Goal: Task Accomplishment & Management: Manage account settings

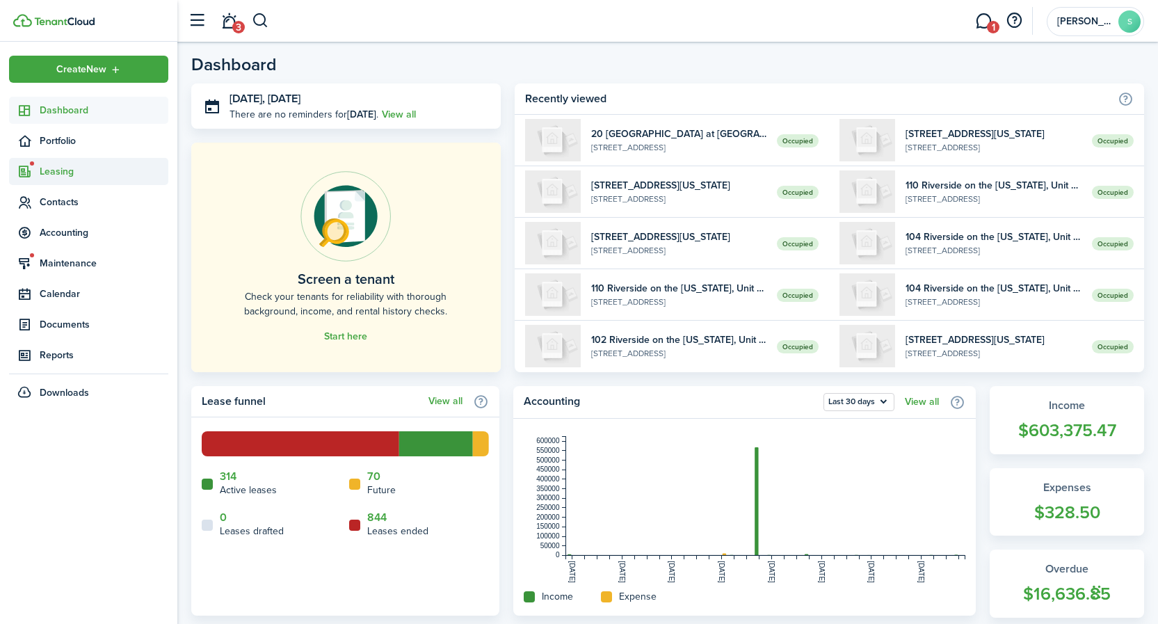
click at [61, 174] on span "Leasing" at bounding box center [104, 171] width 129 height 15
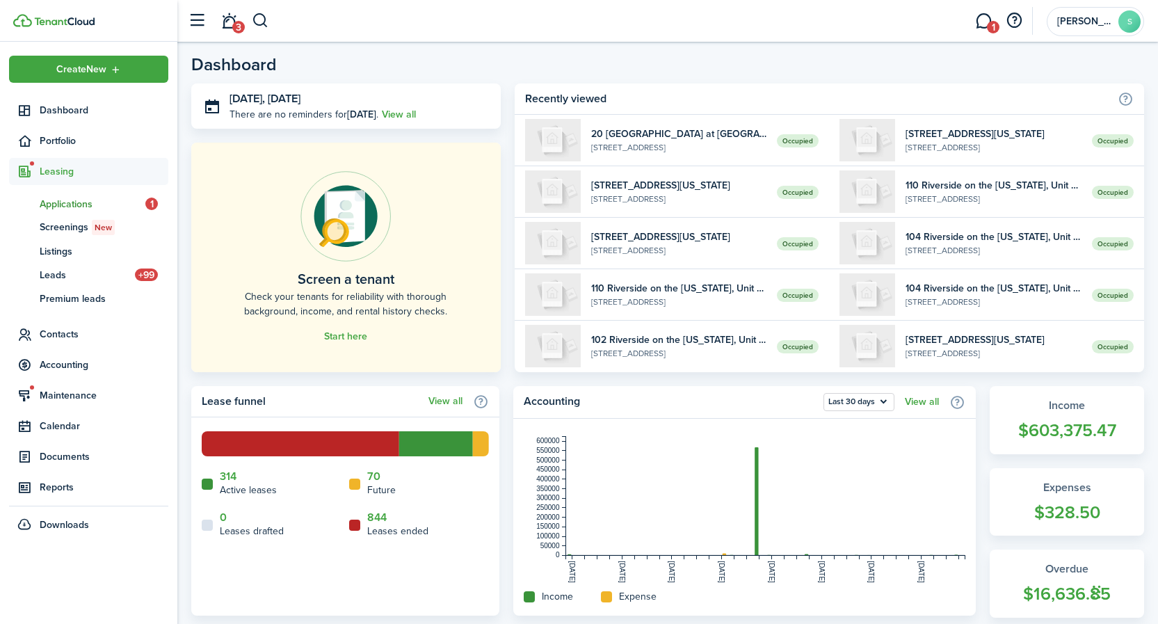
click at [65, 207] on span "Applications" at bounding box center [93, 204] width 106 height 15
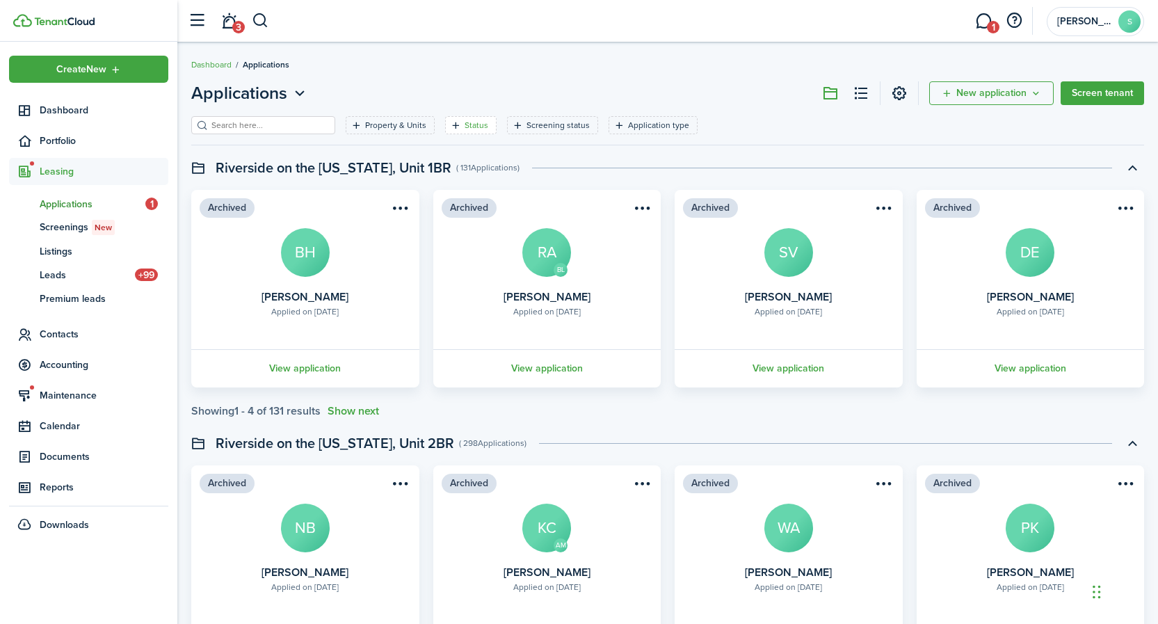
click at [476, 126] on filter-tag-label "Status" at bounding box center [477, 125] width 24 height 13
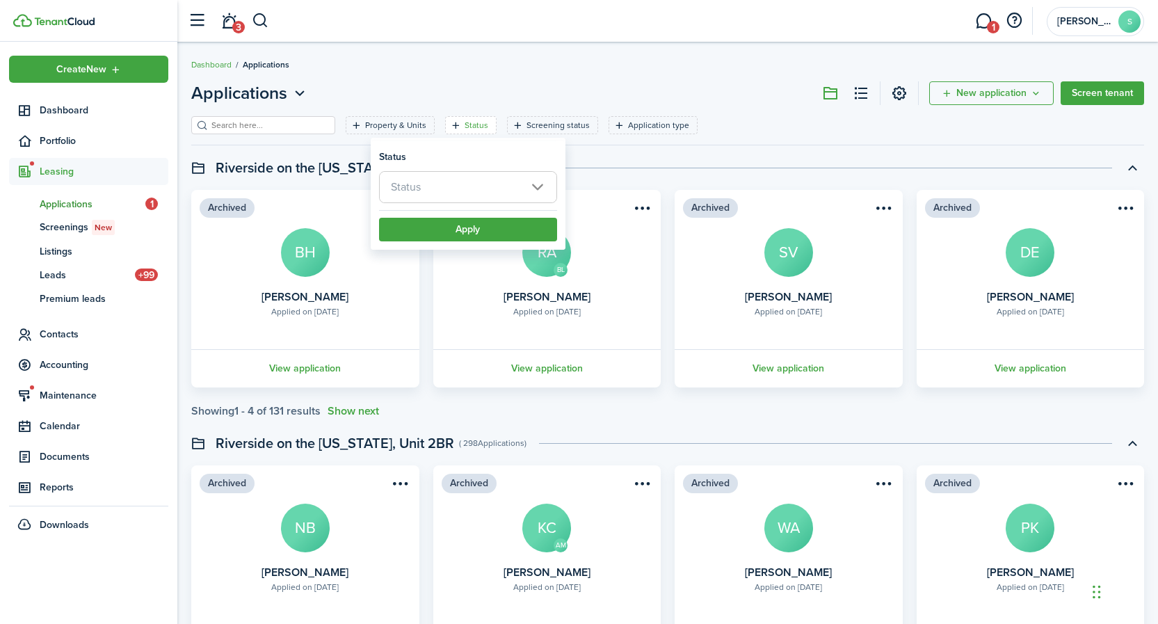
click at [484, 182] on span "Status" at bounding box center [468, 187] width 177 height 31
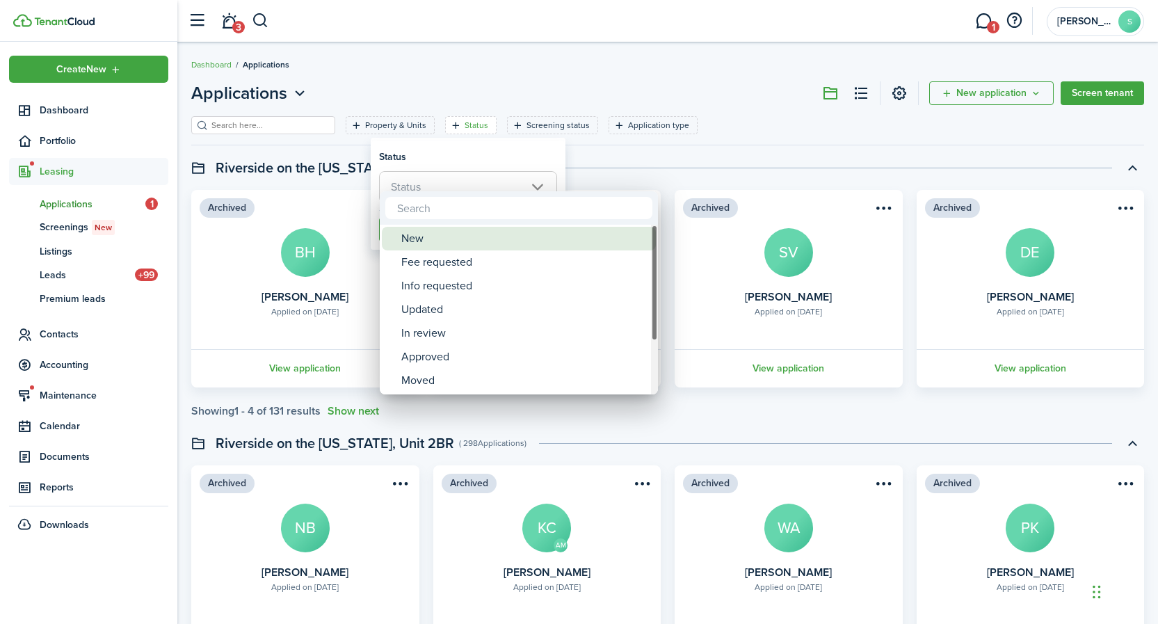
click at [419, 236] on div "New" at bounding box center [524, 239] width 246 height 24
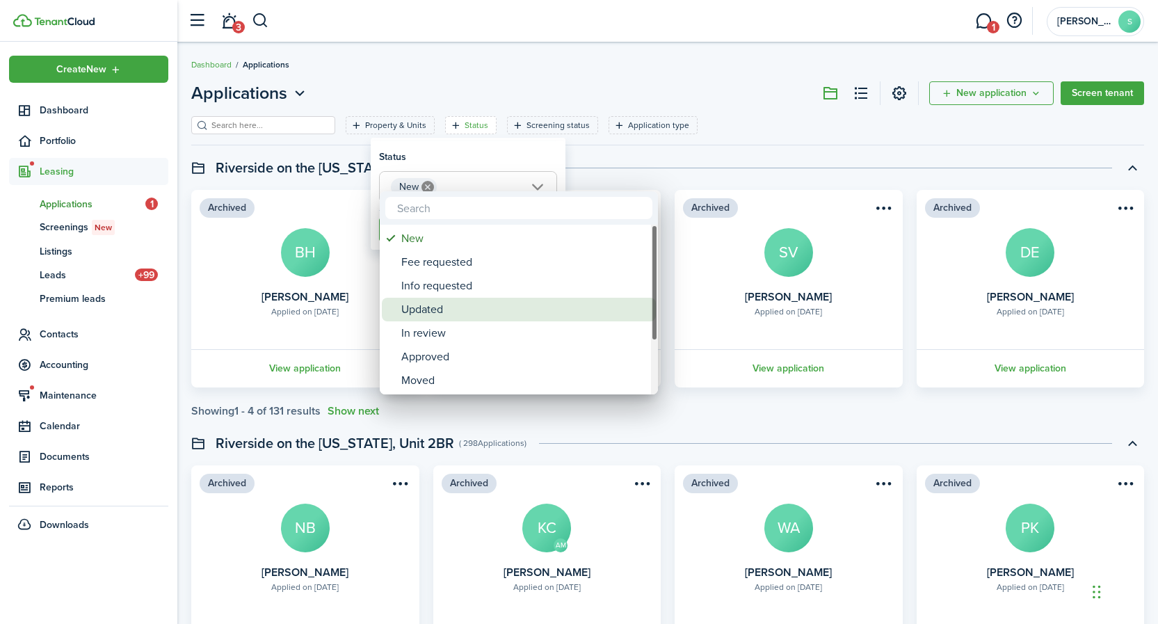
click at [440, 312] on div "Updated" at bounding box center [524, 310] width 246 height 24
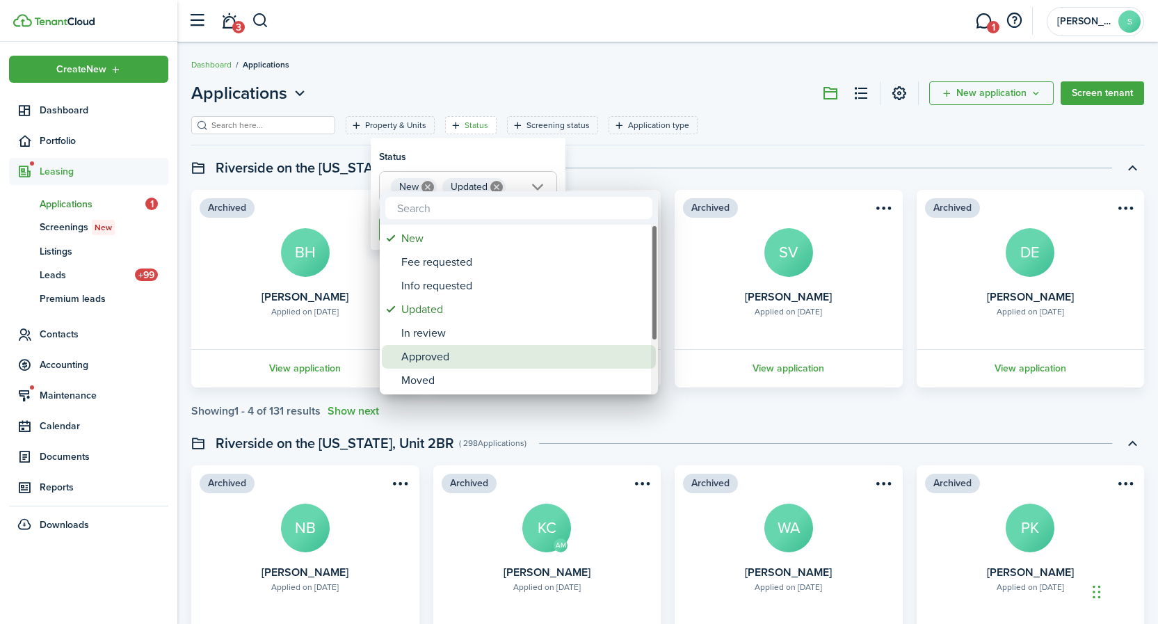
click at [449, 357] on div "Approved" at bounding box center [524, 357] width 246 height 24
type input "New, Updated, Approved"
click at [767, 422] on div at bounding box center [579, 312] width 1381 height 846
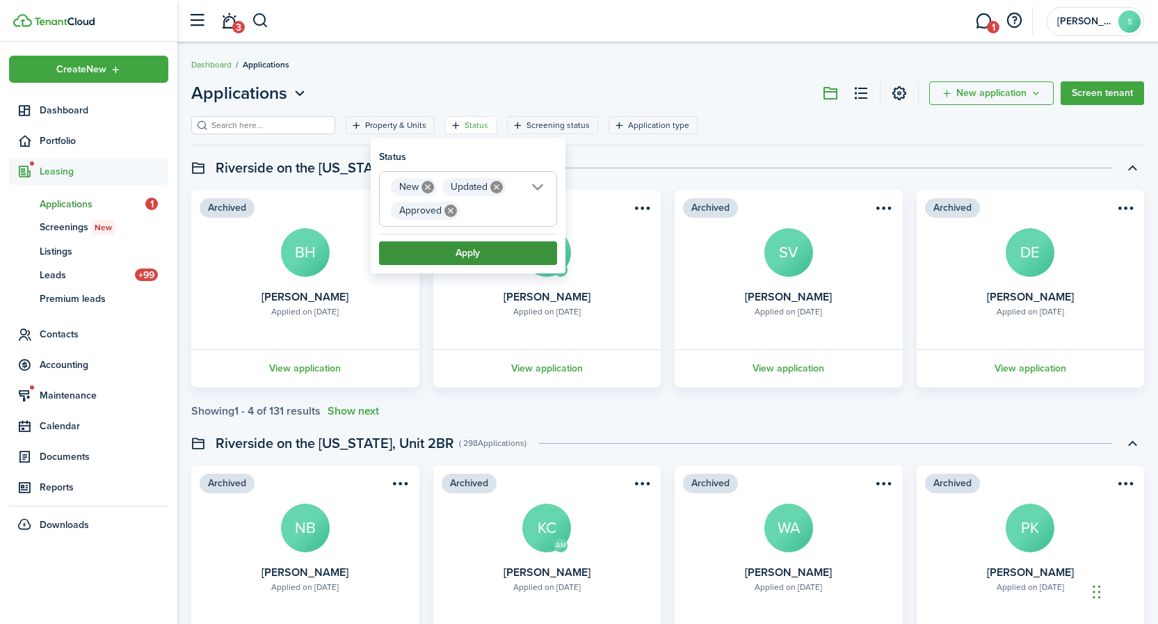
click at [489, 248] on button "Apply" at bounding box center [468, 253] width 178 height 24
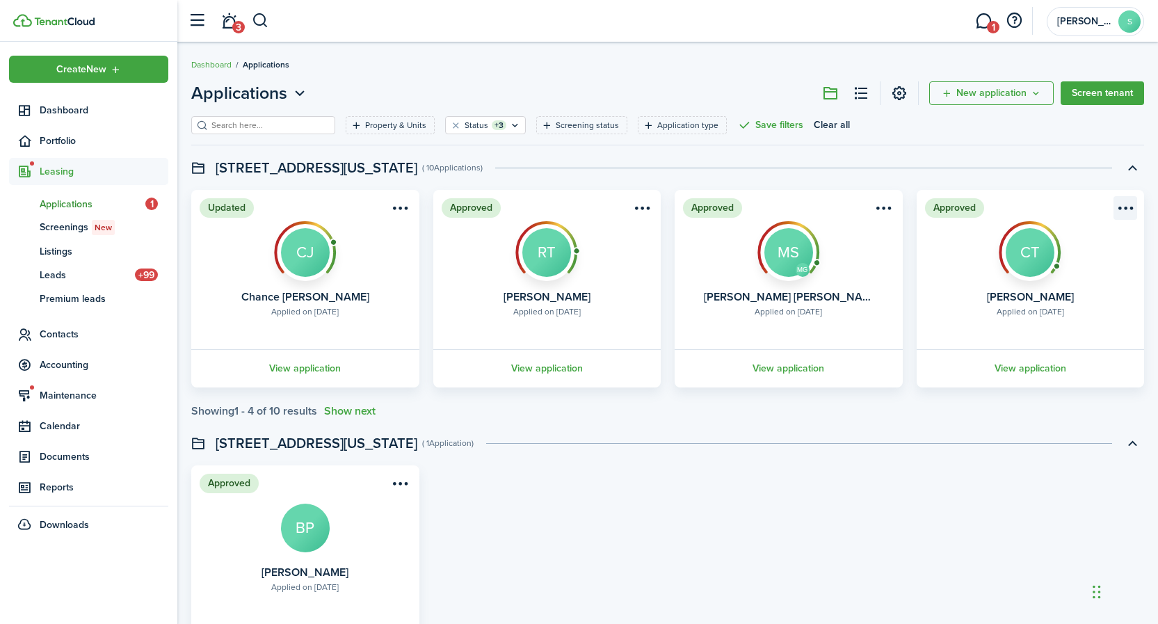
click at [1124, 208] on menu-btn-icon "Open menu" at bounding box center [1125, 208] width 24 height 24
click at [894, 494] on div "Approved Applied on [DATE] [PERSON_NAME] BP View application" at bounding box center [667, 564] width 967 height 198
click at [1029, 367] on link "View application" at bounding box center [1031, 368] width 232 height 38
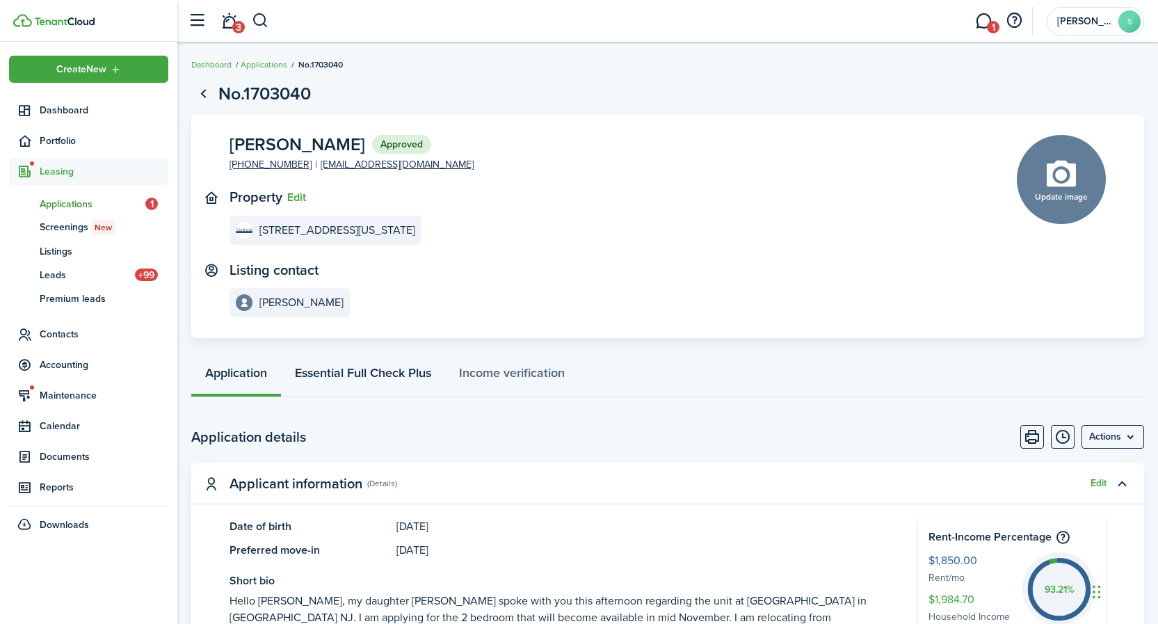
click at [323, 371] on link "Essential Full Check Plus" at bounding box center [363, 376] width 164 height 42
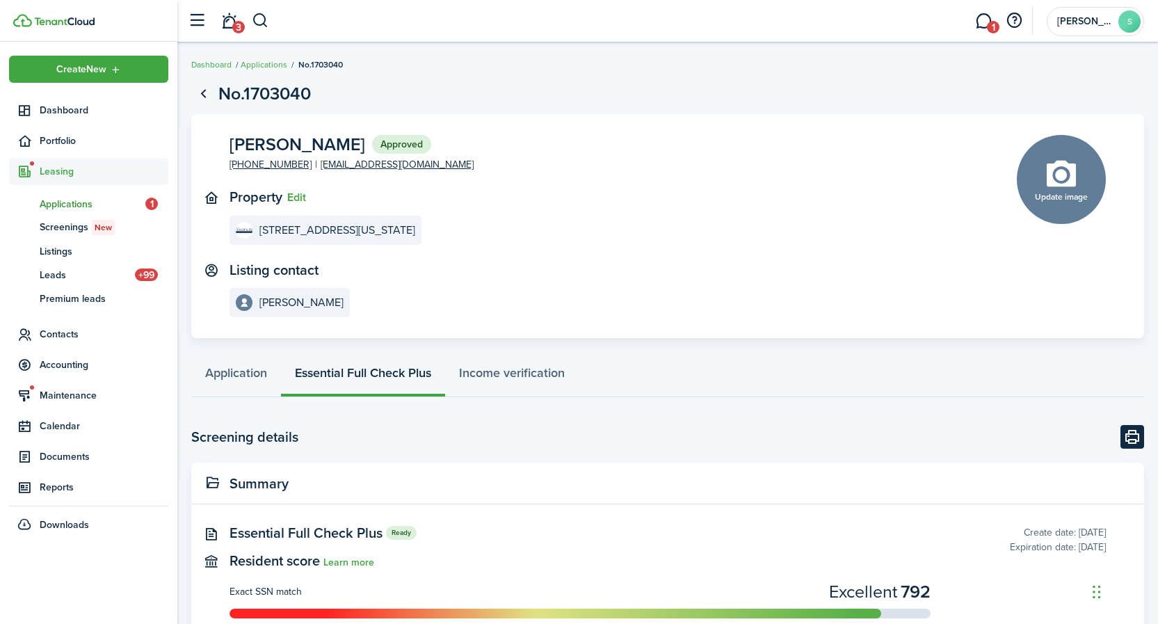
click at [1133, 436] on button "Print" at bounding box center [1132, 437] width 24 height 24
click at [224, 375] on link "Application" at bounding box center [236, 376] width 90 height 42
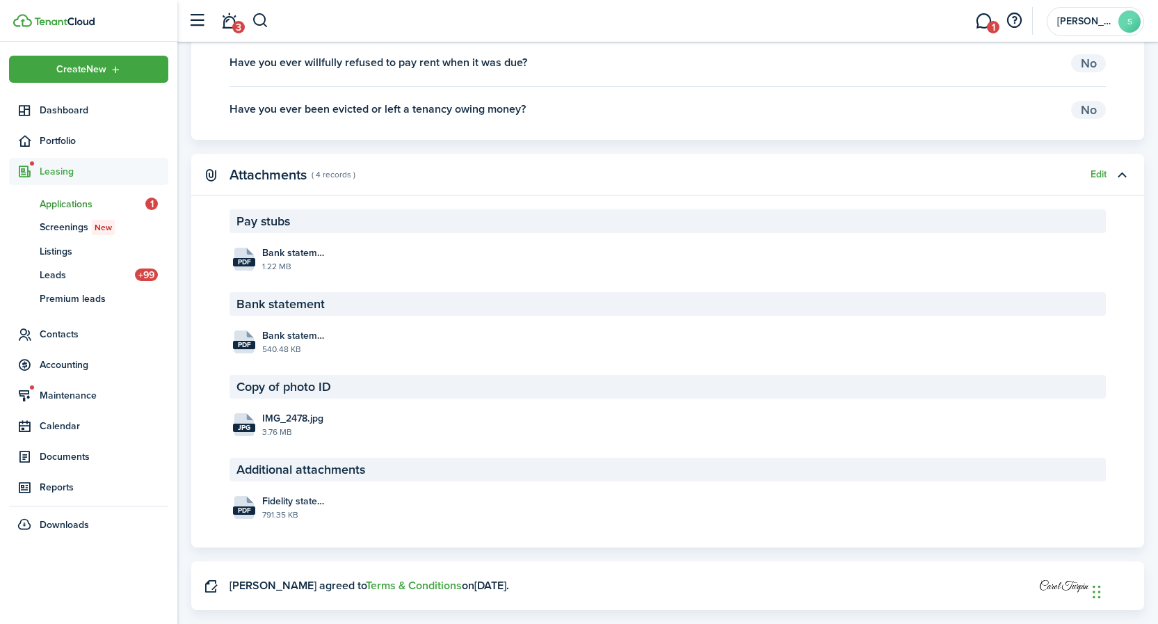
scroll to position [2060, 0]
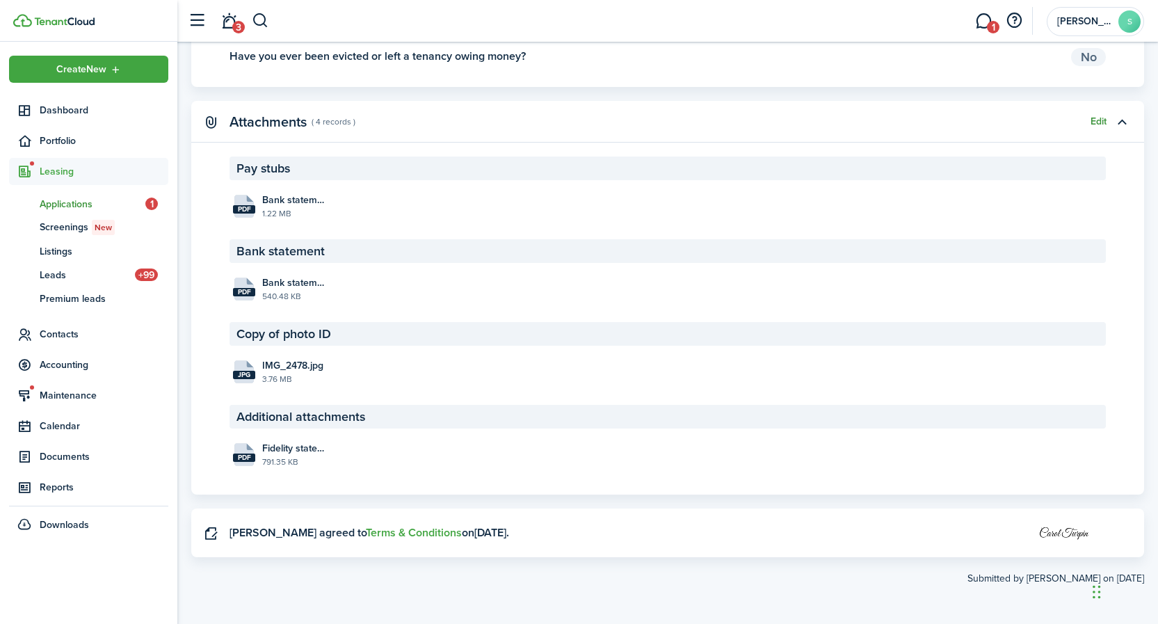
click at [1100, 119] on button "Edit" at bounding box center [1099, 121] width 16 height 11
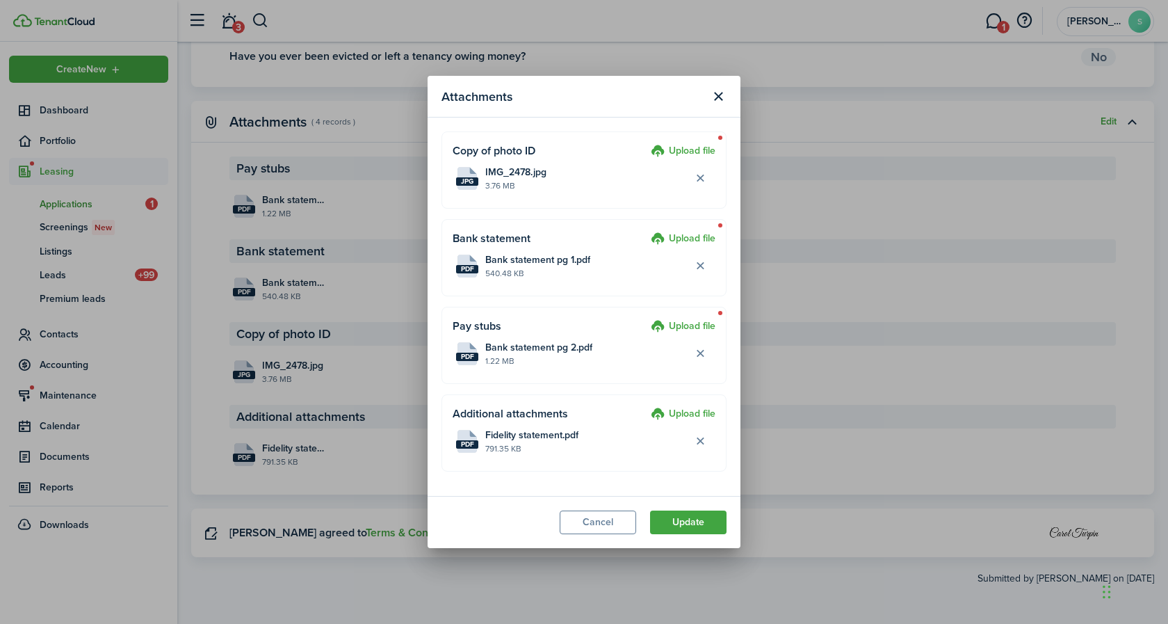
click at [677, 414] on label "Upload file" at bounding box center [683, 414] width 65 height 17
click at [646, 406] on input "Upload file" at bounding box center [646, 406] width 0 height 0
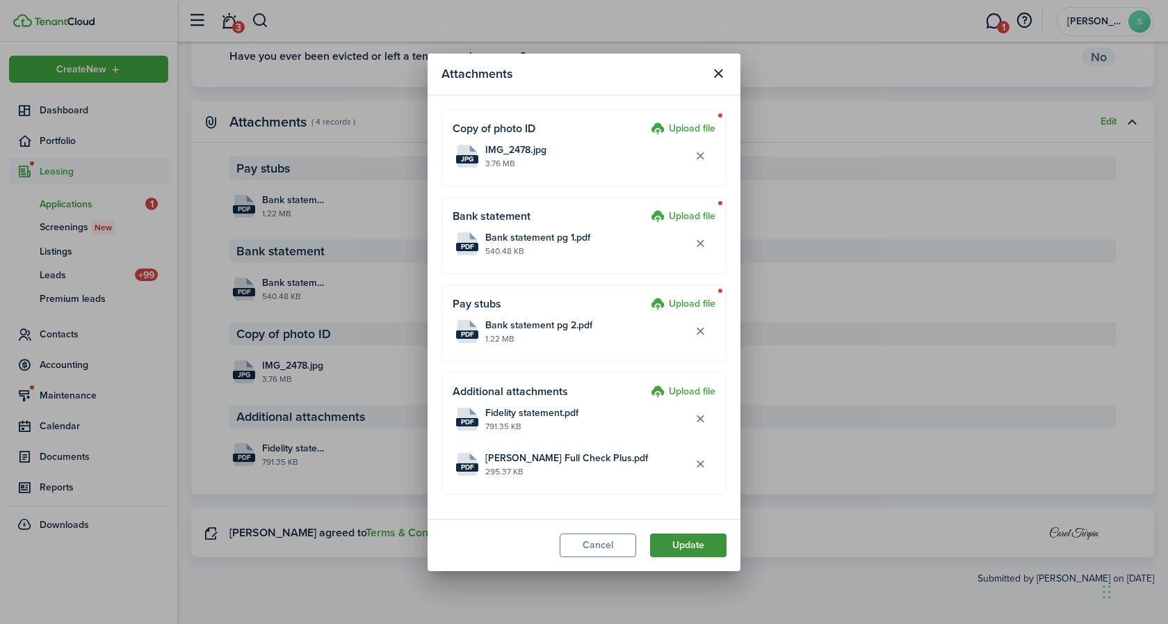
click at [691, 551] on button "Update" at bounding box center [688, 545] width 77 height 24
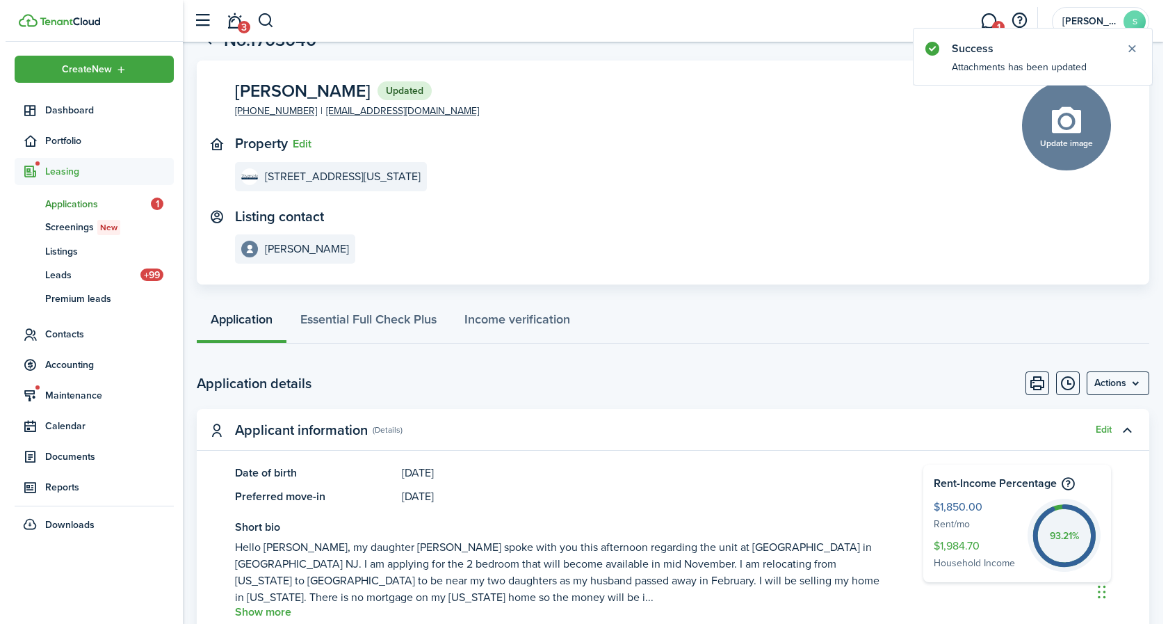
scroll to position [0, 0]
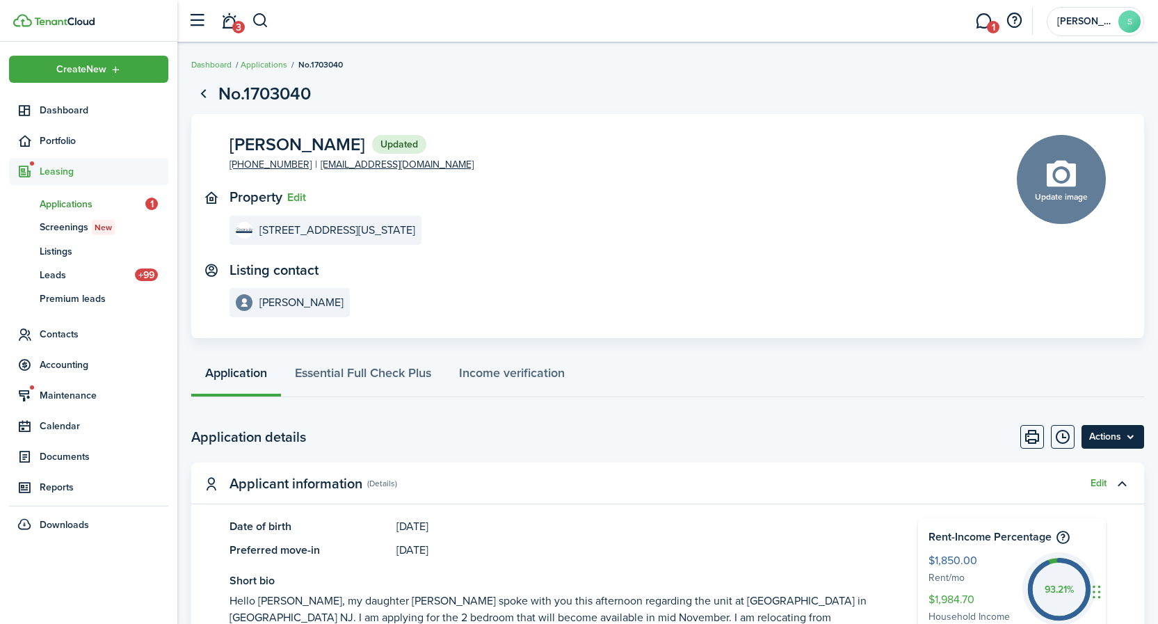
click at [1093, 438] on menu-btn "Actions" at bounding box center [1112, 437] width 63 height 24
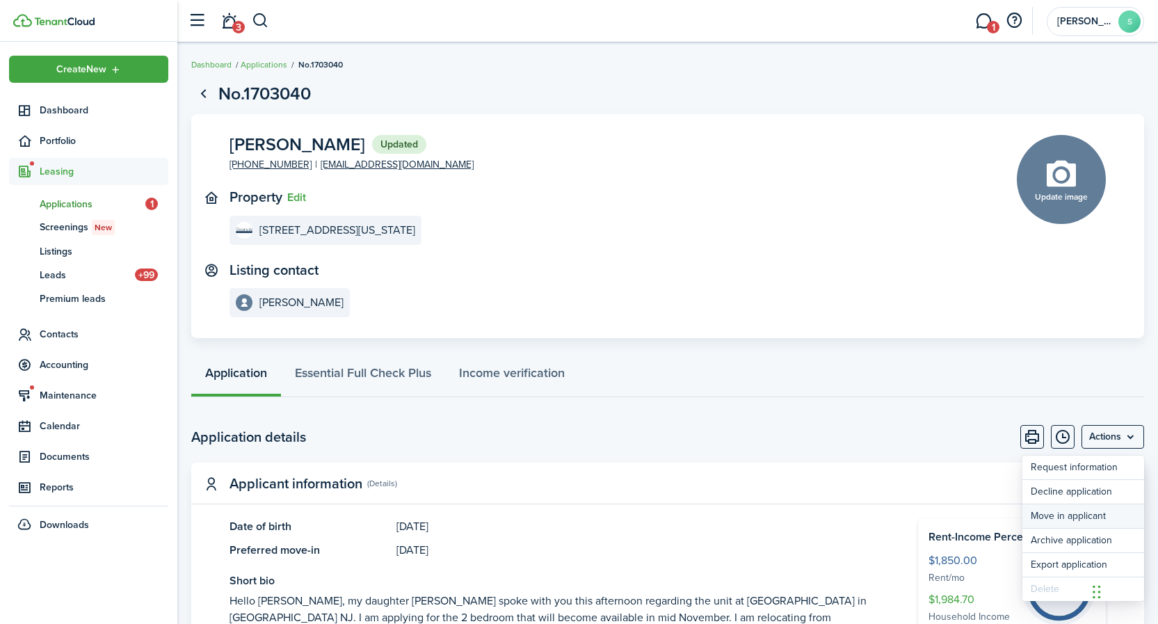
click at [1080, 515] on button "Move in applicant" at bounding box center [1083, 516] width 122 height 24
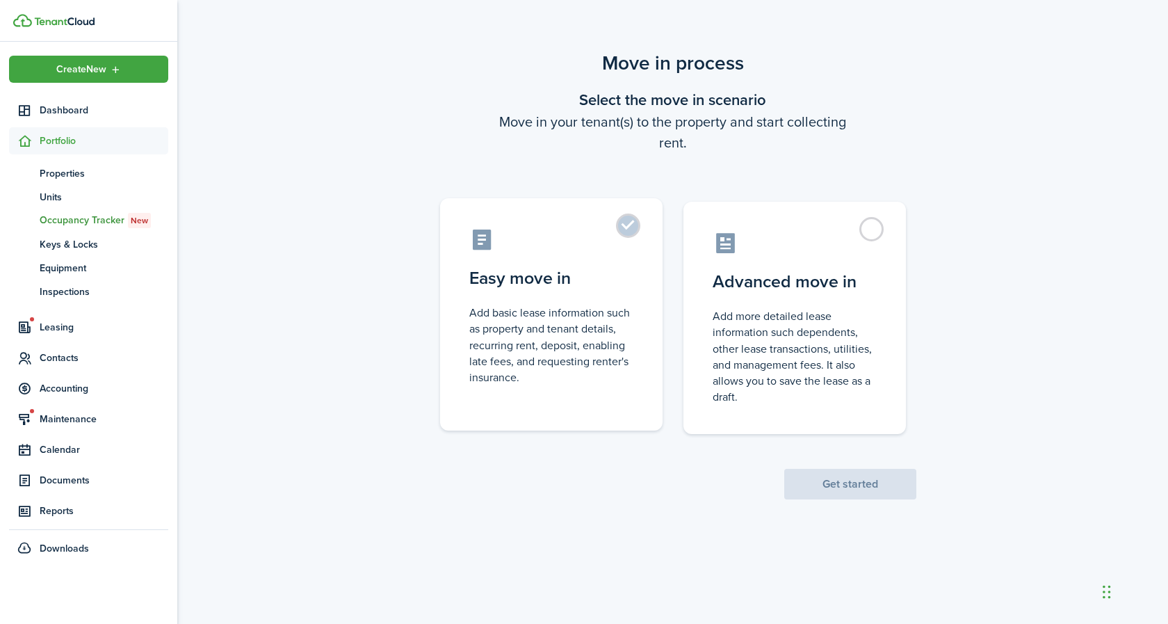
click at [622, 225] on label "Easy move in Add basic lease information such as property and tenant details, r…" at bounding box center [551, 314] width 223 height 232
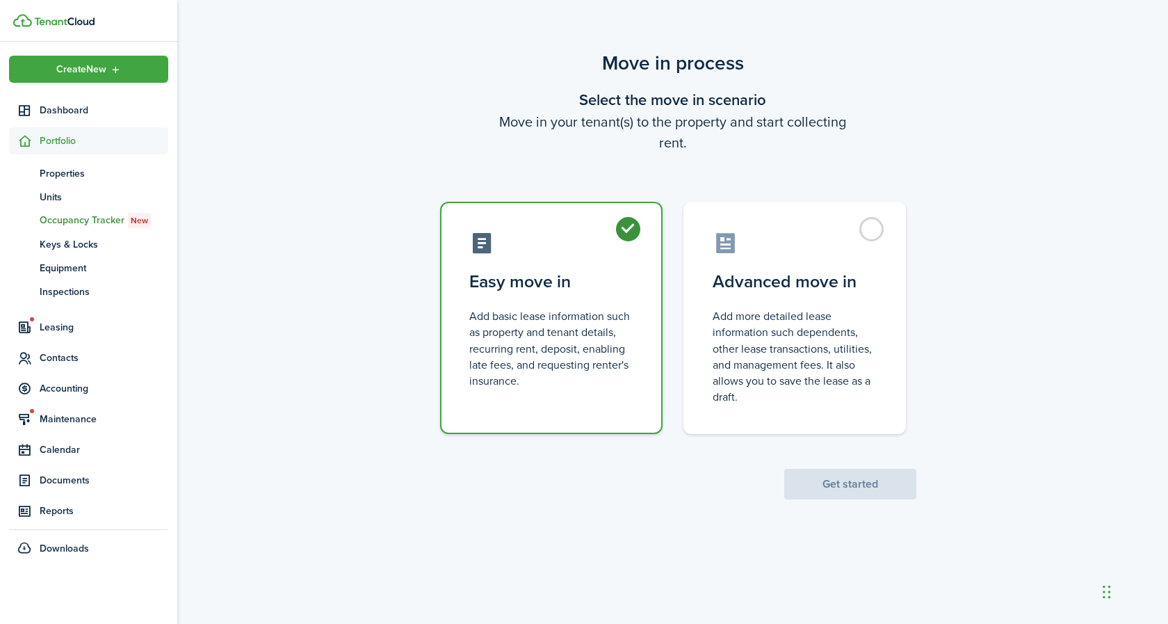
radio input "true"
click at [878, 490] on button "Get started" at bounding box center [850, 484] width 132 height 31
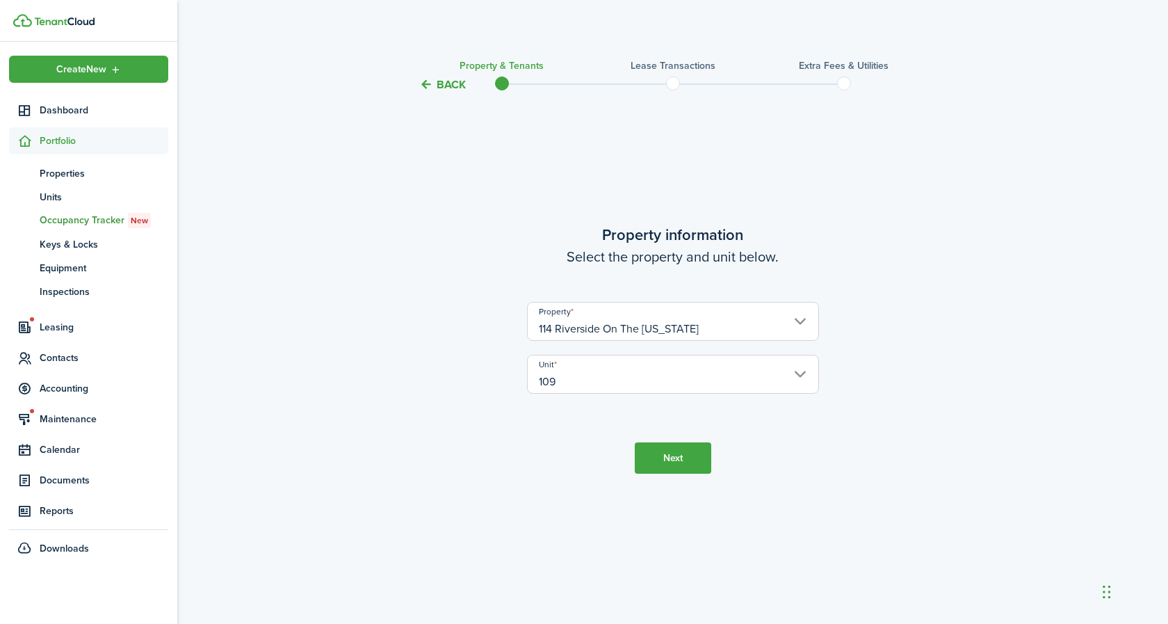
click at [798, 321] on input "114 Riverside On The [US_STATE]" at bounding box center [673, 321] width 292 height 39
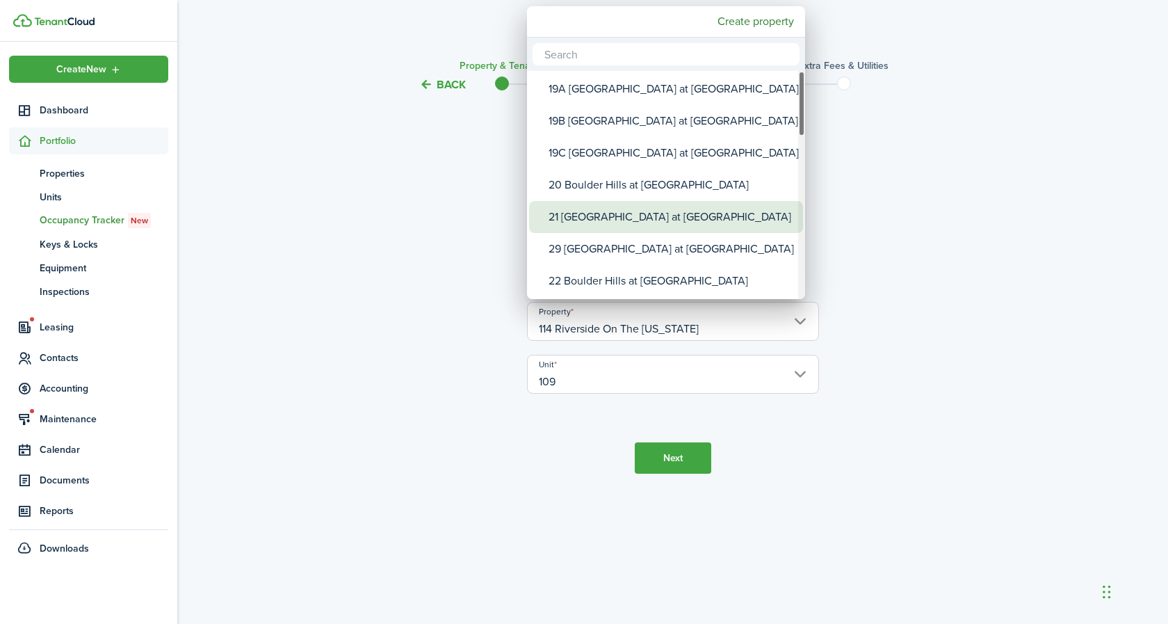
click at [586, 220] on div "21 [GEOGRAPHIC_DATA] at [GEOGRAPHIC_DATA]" at bounding box center [672, 217] width 246 height 32
type input "21 [GEOGRAPHIC_DATA] at [GEOGRAPHIC_DATA]"
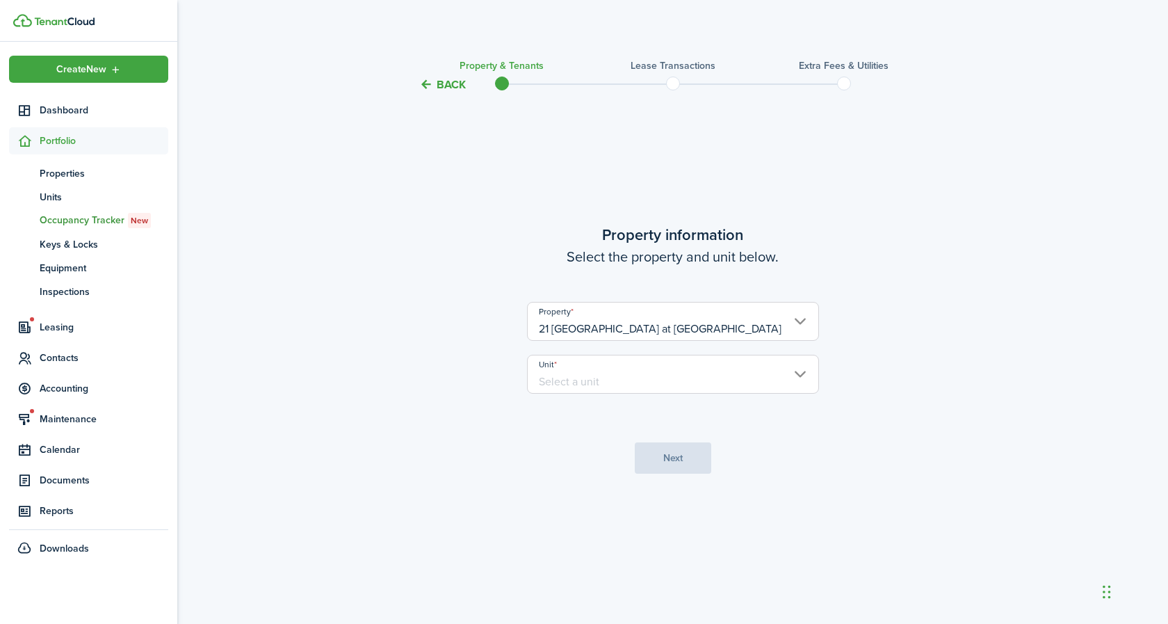
click at [647, 387] on input "Unit" at bounding box center [673, 374] width 292 height 39
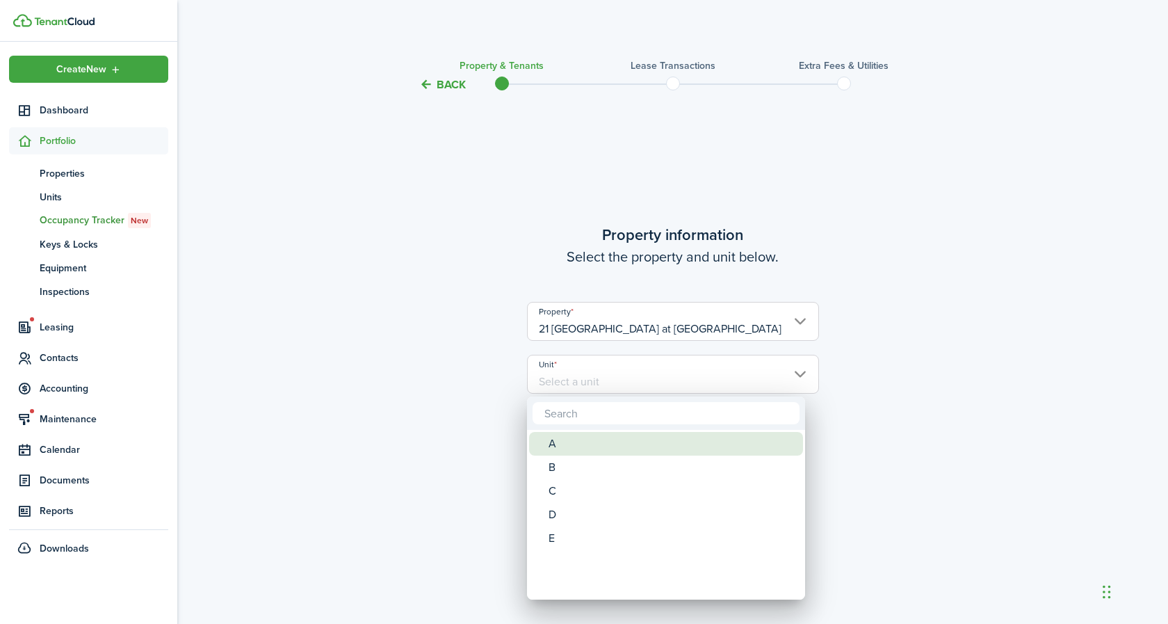
click at [566, 443] on div "A" at bounding box center [672, 444] width 246 height 24
type input "A"
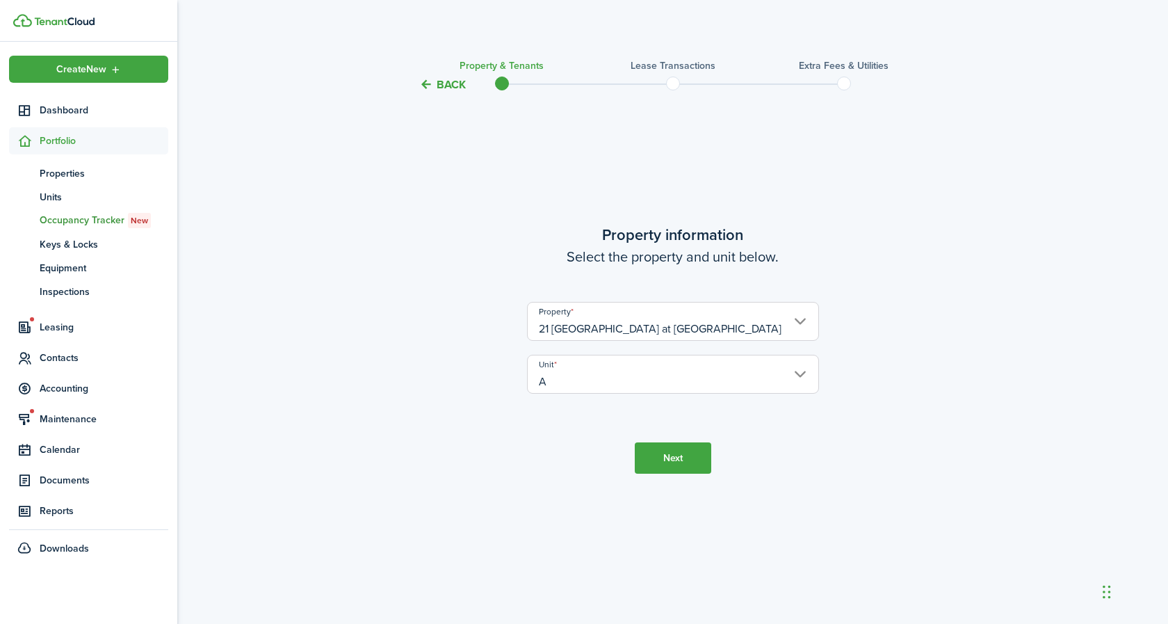
click at [669, 465] on button "Next" at bounding box center [673, 457] width 77 height 31
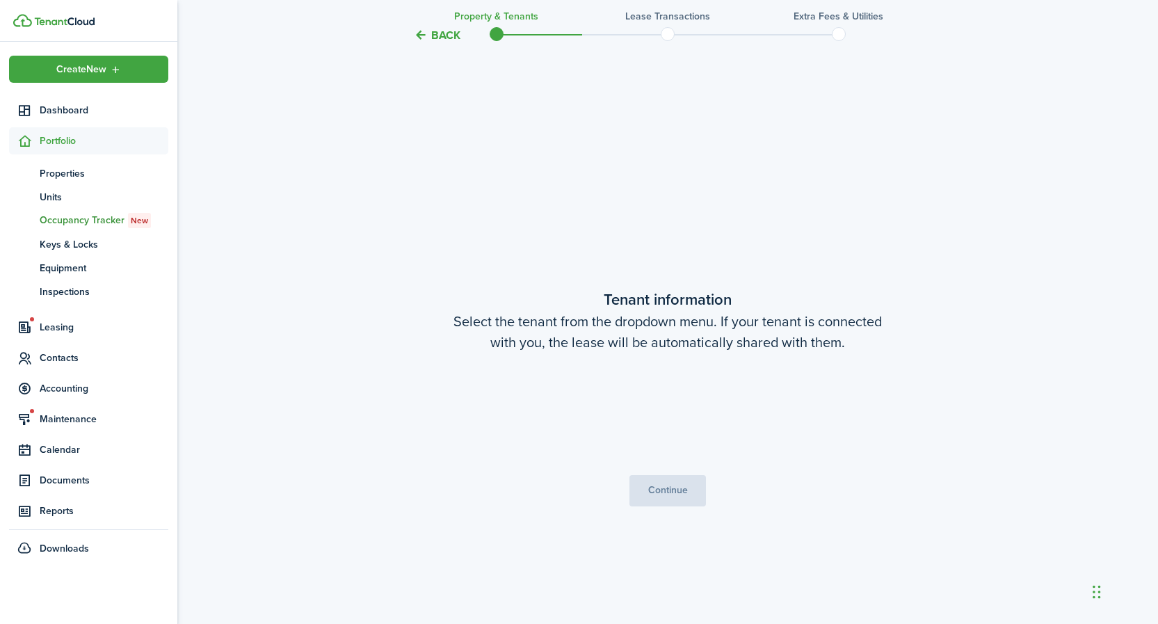
scroll to position [531, 0]
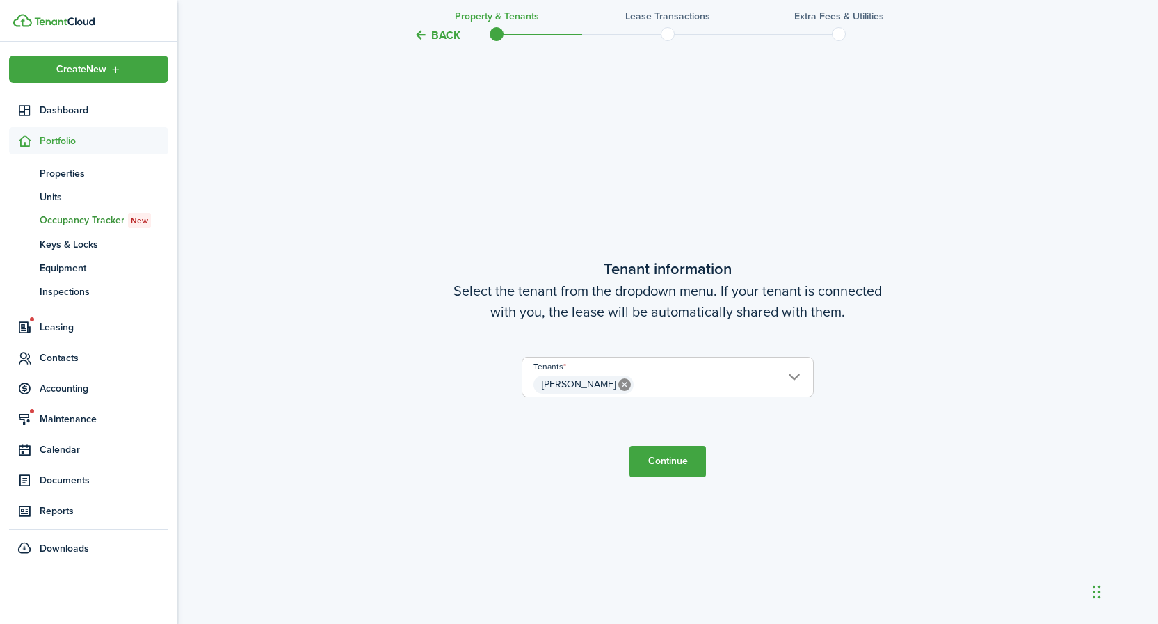
click at [689, 465] on button "Continue" at bounding box center [667, 461] width 77 height 31
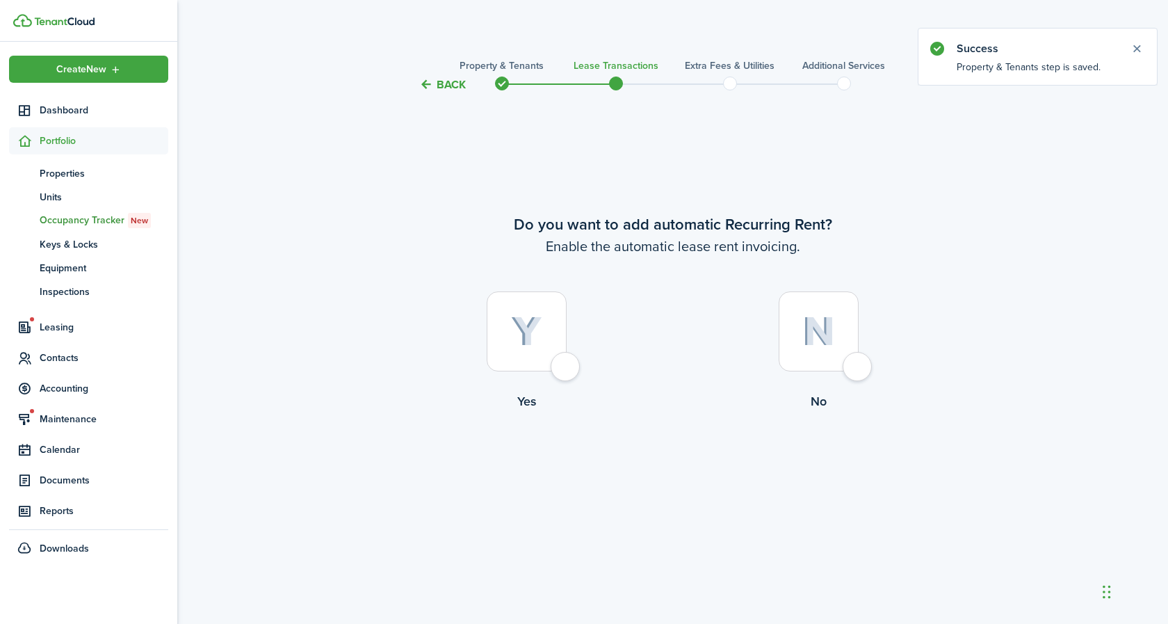
click at [515, 309] on div at bounding box center [527, 331] width 80 height 80
radio input "true"
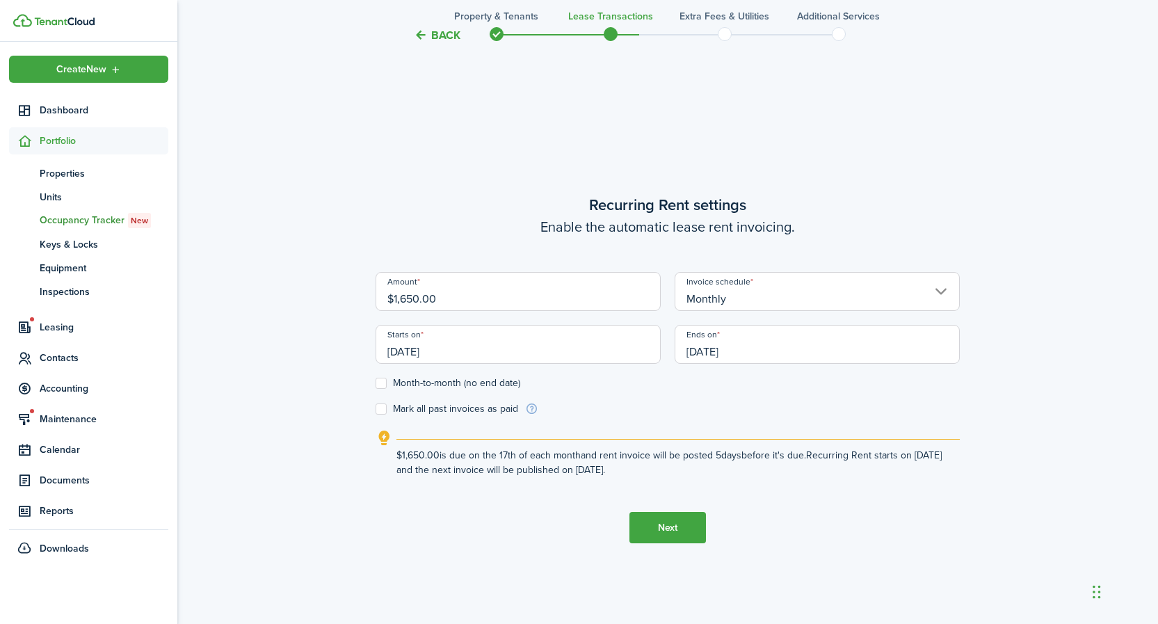
scroll to position [531, 0]
click at [487, 293] on input "$1,650.00" at bounding box center [518, 290] width 285 height 39
click at [474, 343] on input "[DATE]" at bounding box center [518, 342] width 285 height 39
type input "$1,900.00"
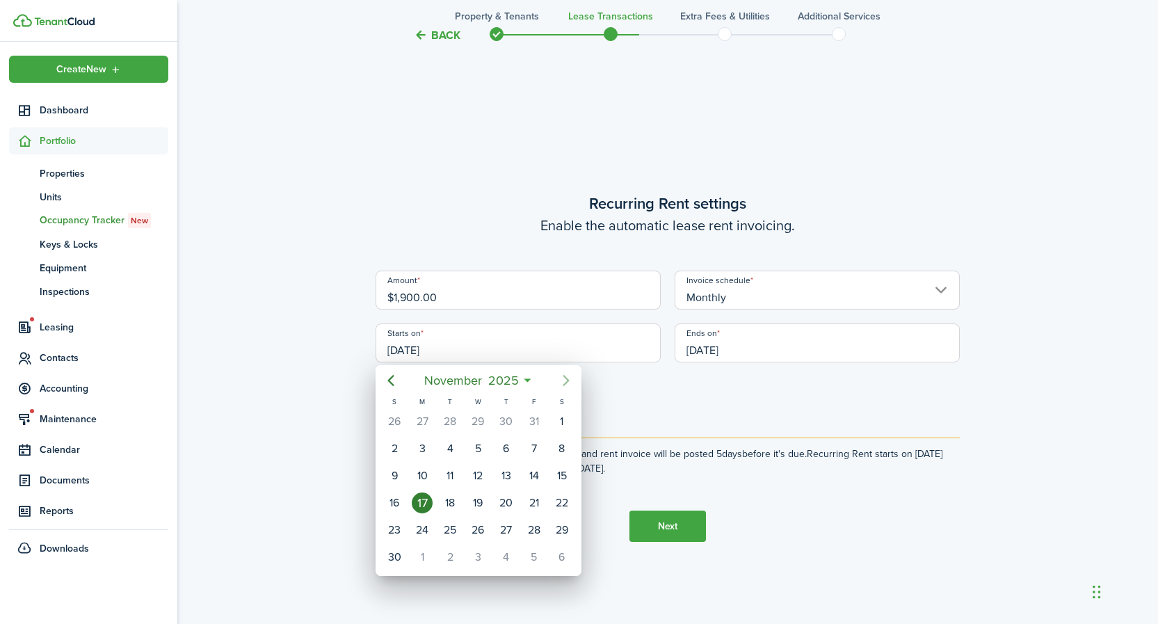
click at [565, 378] on icon "Next page" at bounding box center [566, 380] width 6 height 11
click at [423, 424] on div "1" at bounding box center [422, 421] width 21 height 21
type input "[DATE]"
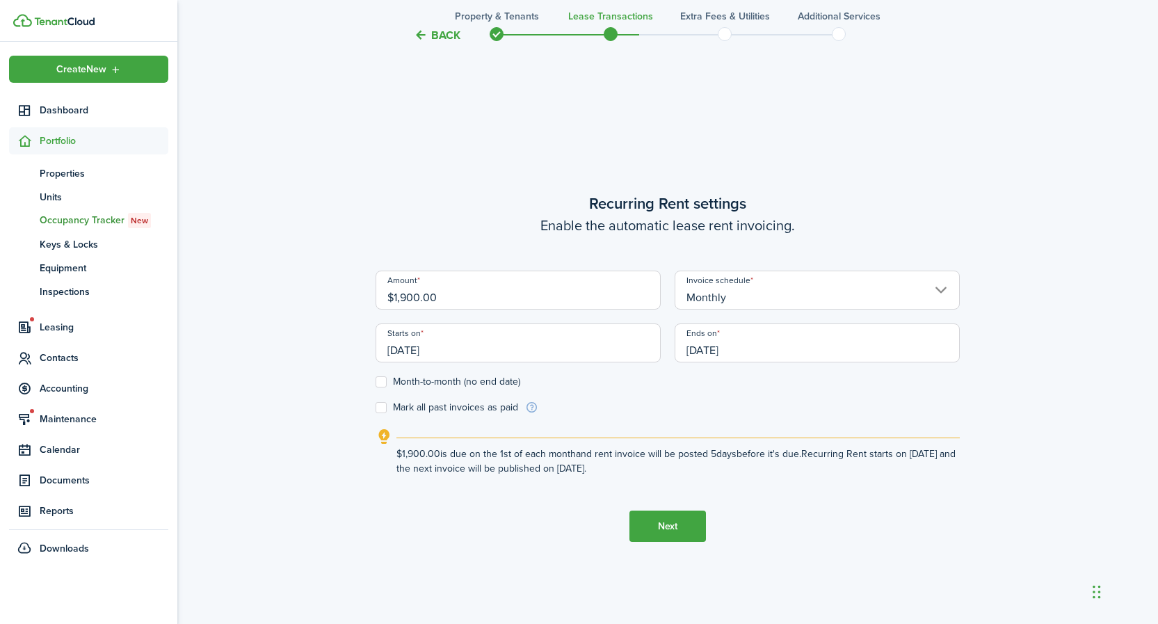
click at [760, 350] on input "[DATE]" at bounding box center [817, 342] width 285 height 39
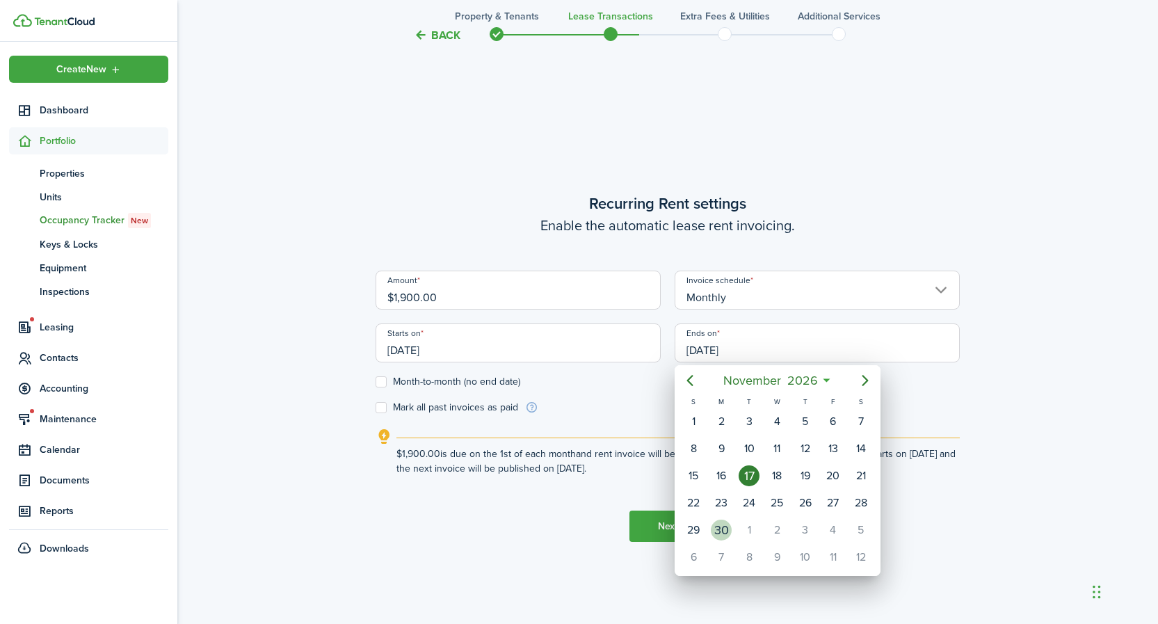
click at [727, 531] on div "30" at bounding box center [721, 530] width 21 height 21
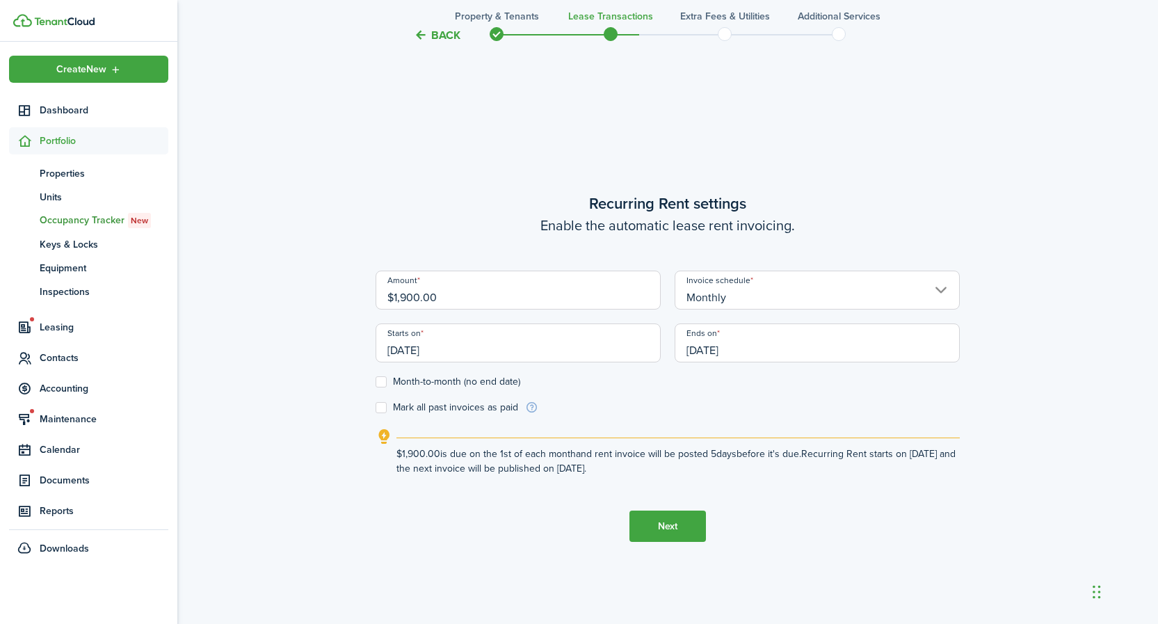
type input "[DATE]"
click at [673, 529] on button "Next" at bounding box center [667, 525] width 77 height 31
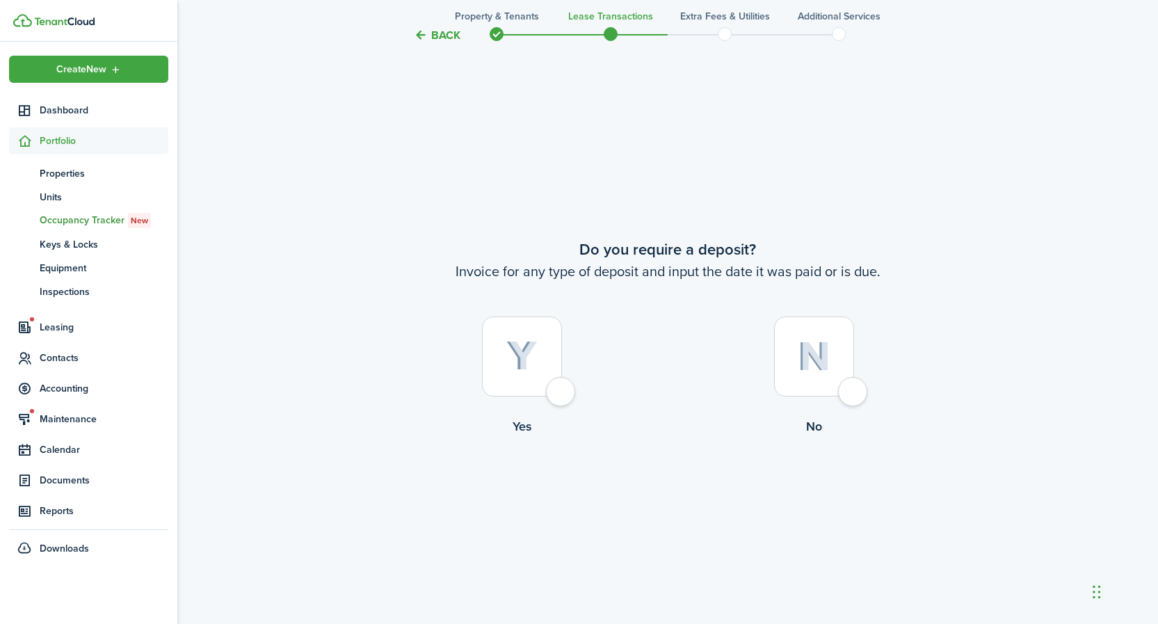
scroll to position [1154, 0]
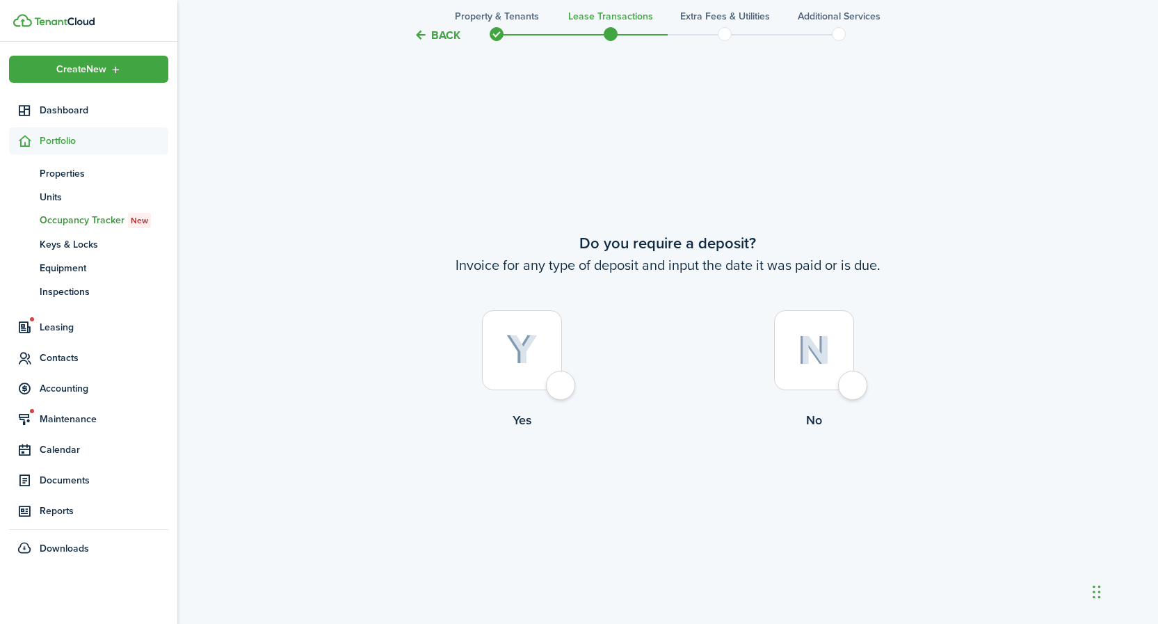
click at [510, 344] on img at bounding box center [521, 350] width 31 height 31
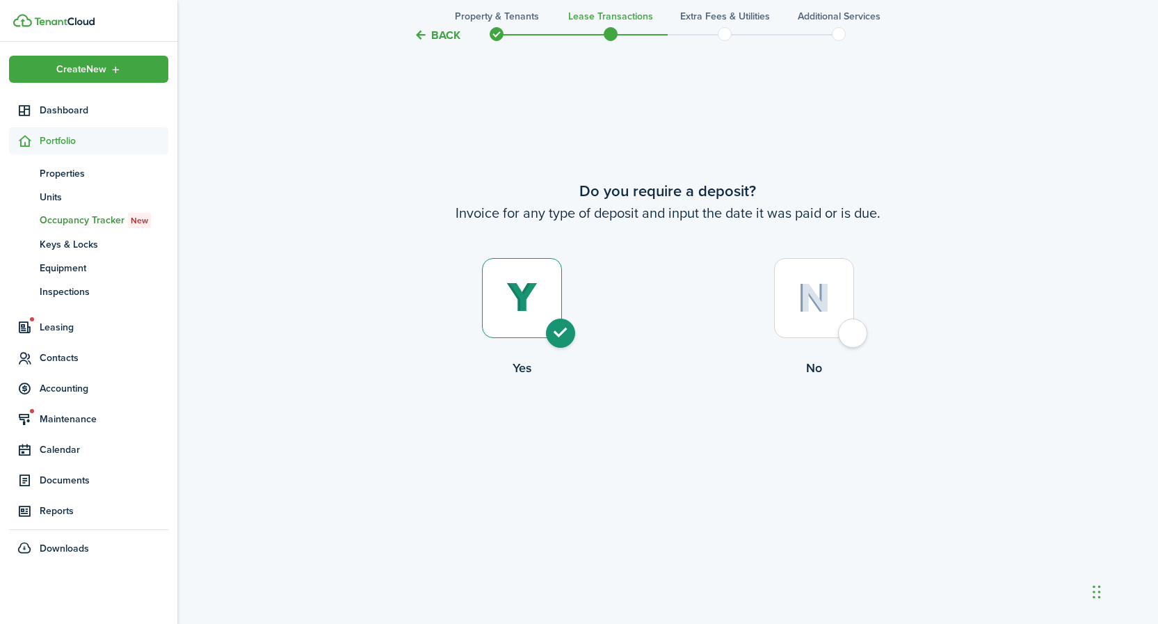
radio input "true"
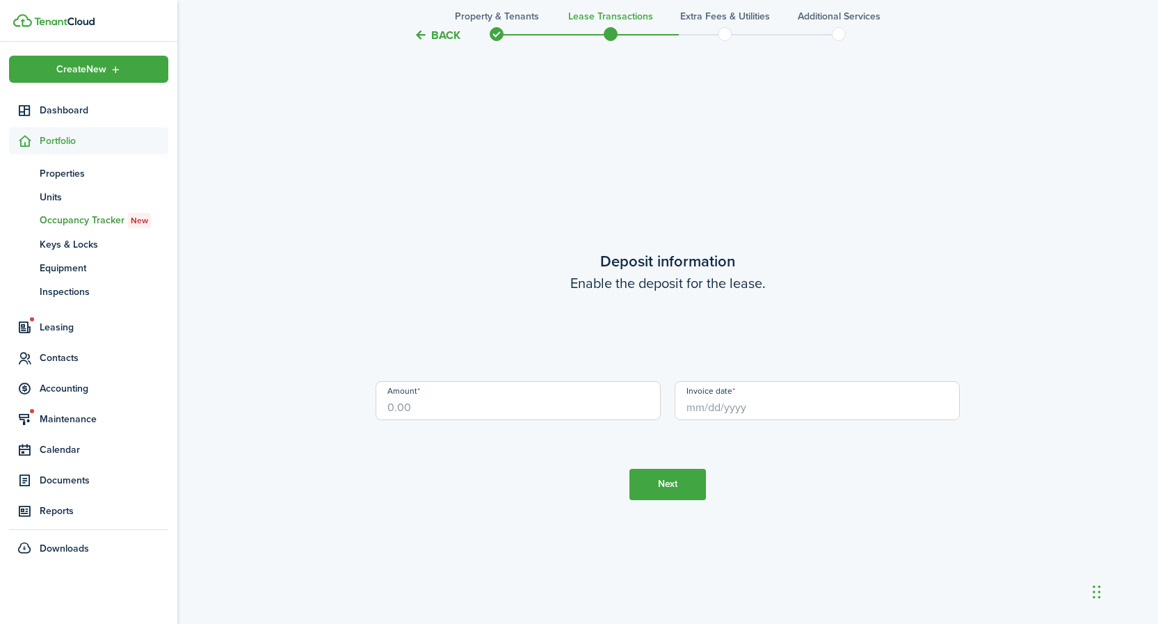
scroll to position [1778, 0]
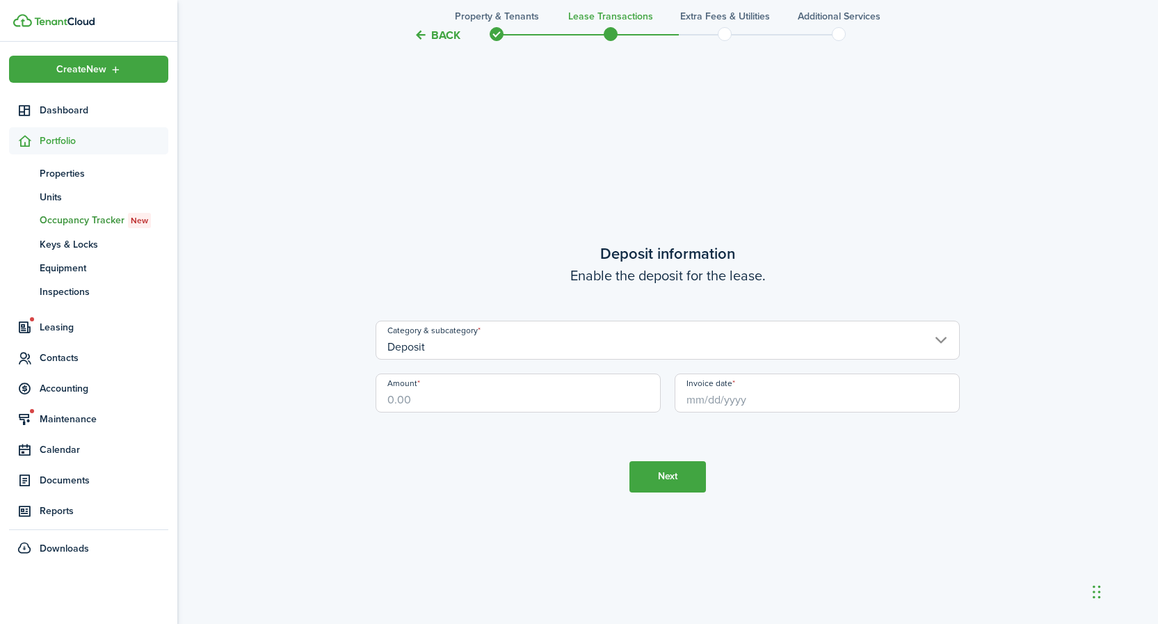
click at [497, 348] on input "Deposit" at bounding box center [668, 340] width 584 height 39
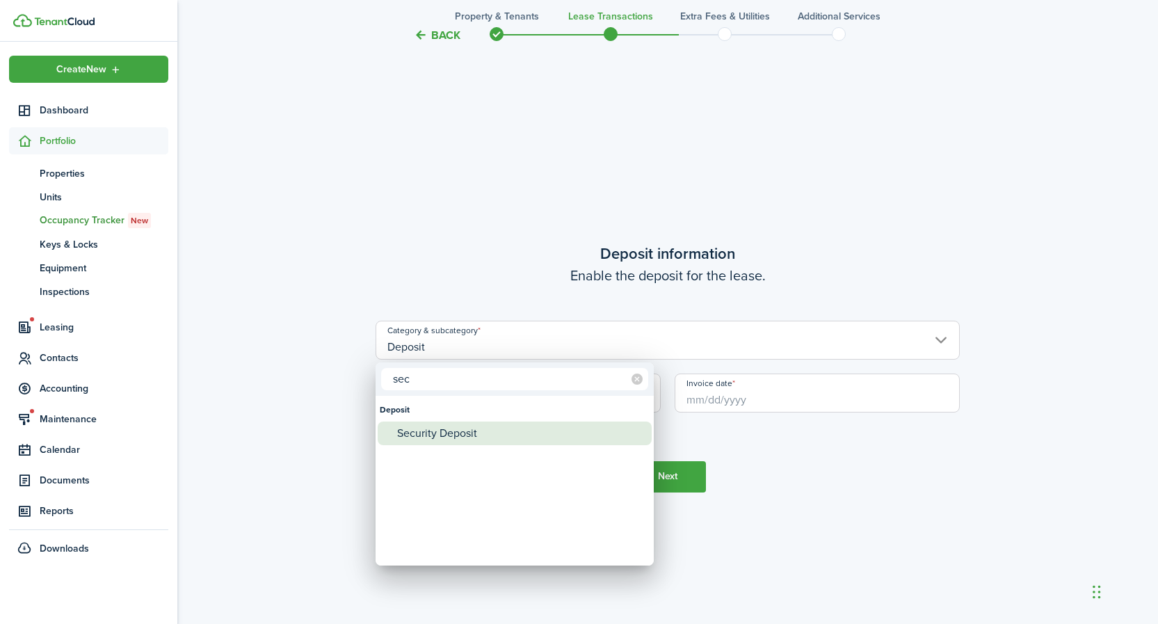
type input "sec"
click at [465, 430] on div "Security Deposit" at bounding box center [520, 433] width 246 height 24
type input "Deposit / Security Deposit"
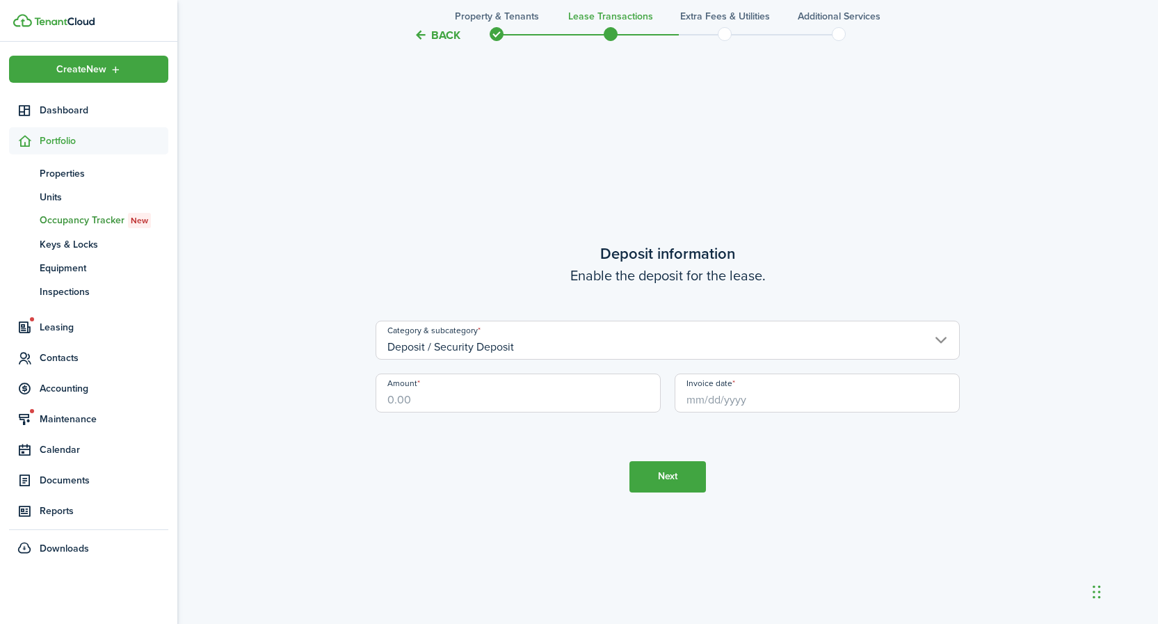
click at [446, 408] on input "Amount" at bounding box center [518, 392] width 285 height 39
click at [755, 398] on input "Invoice date" at bounding box center [817, 392] width 285 height 39
type input "$2,850.00"
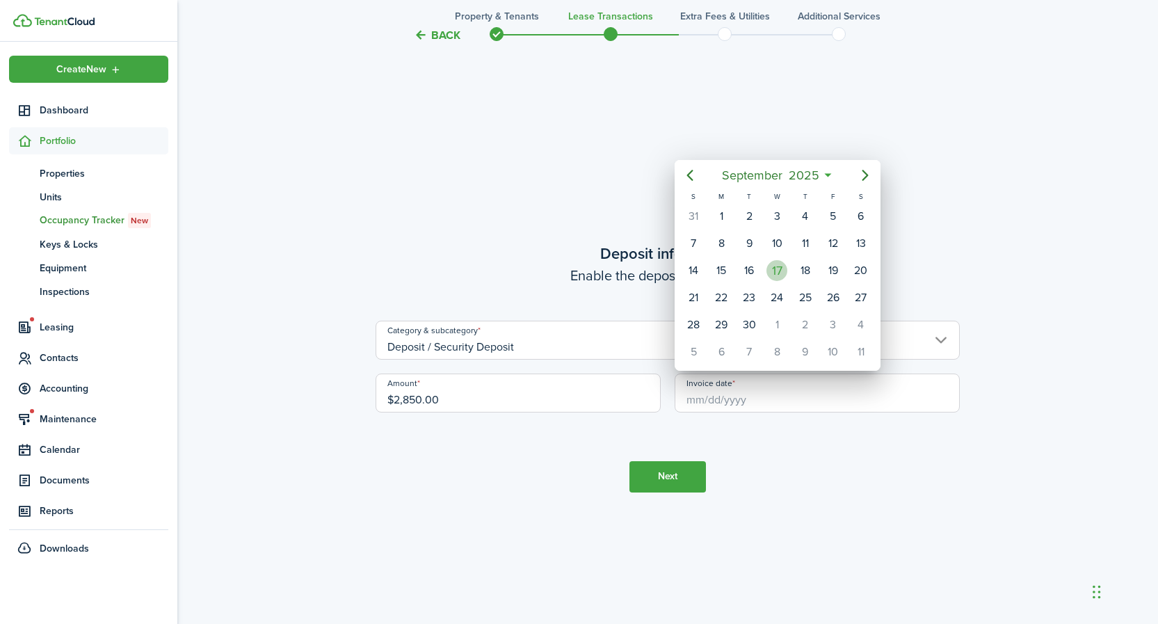
click at [774, 272] on div "17" at bounding box center [776, 270] width 21 height 21
type input "[DATE]"
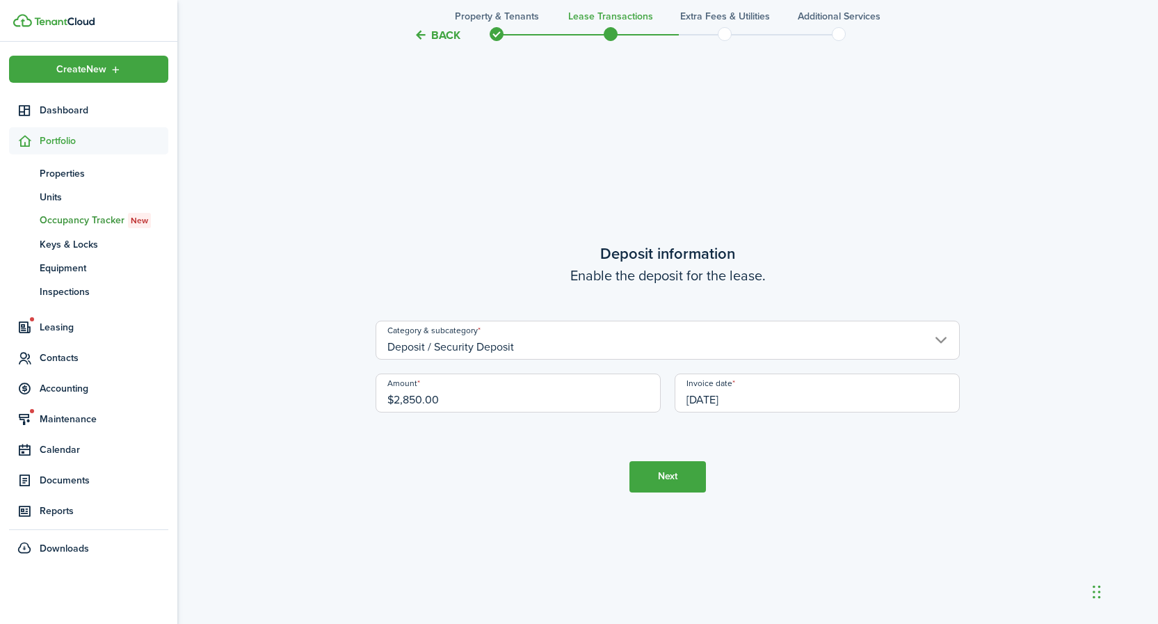
click at [695, 476] on button "Next" at bounding box center [667, 476] width 77 height 31
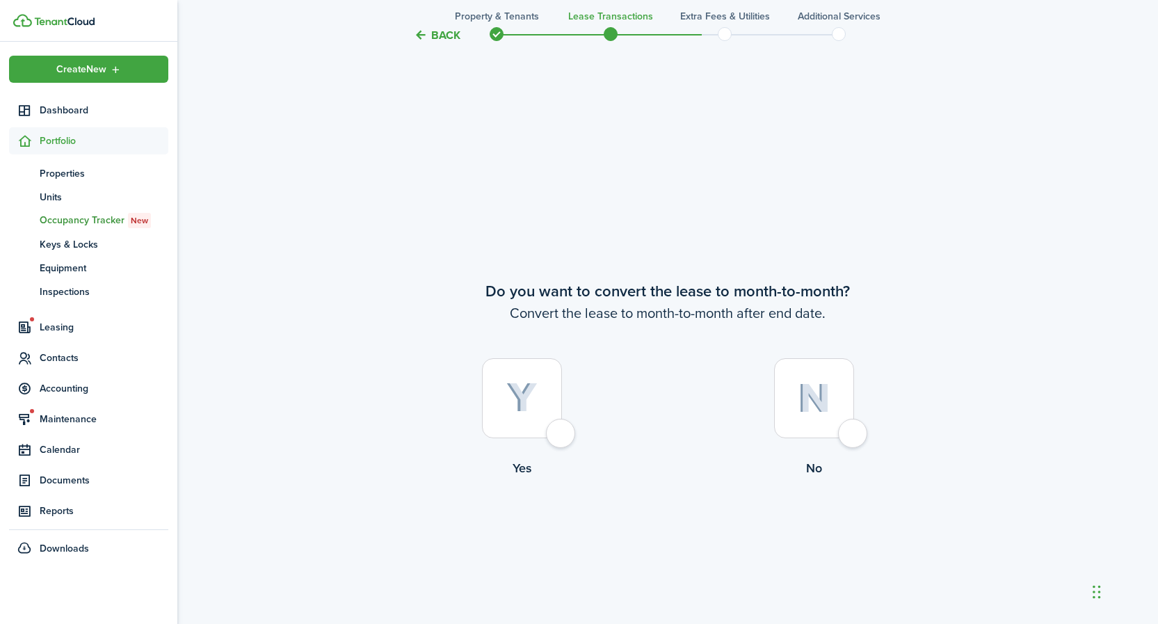
scroll to position [2402, 0]
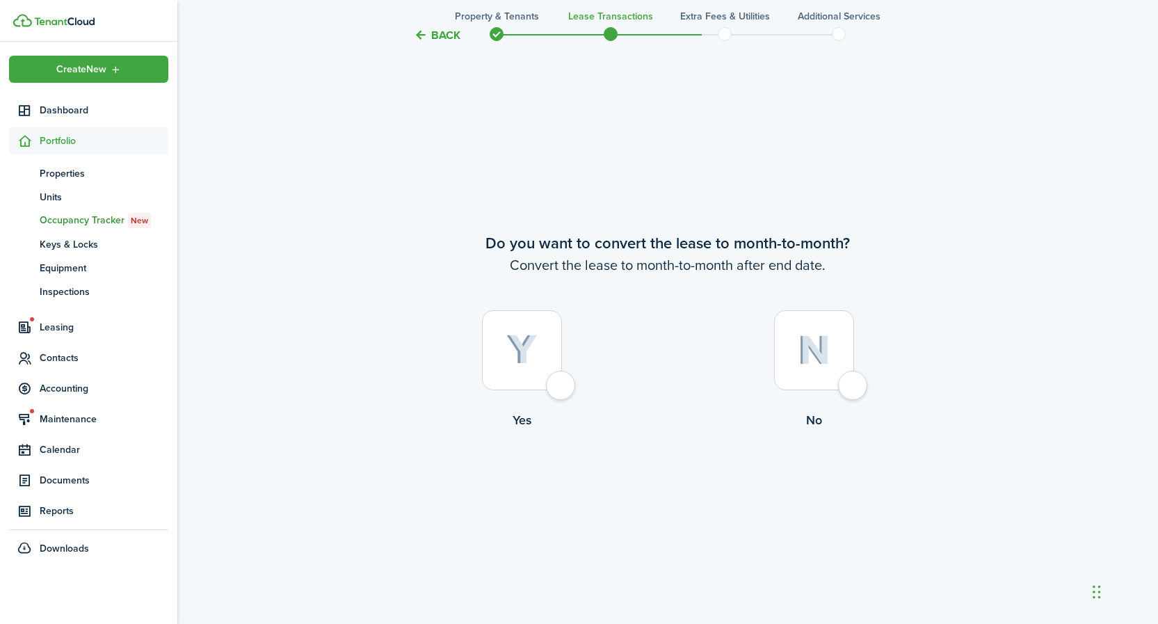
click at [807, 351] on img at bounding box center [814, 350] width 33 height 30
radio input "true"
click at [698, 483] on button "Continue" at bounding box center [667, 486] width 77 height 31
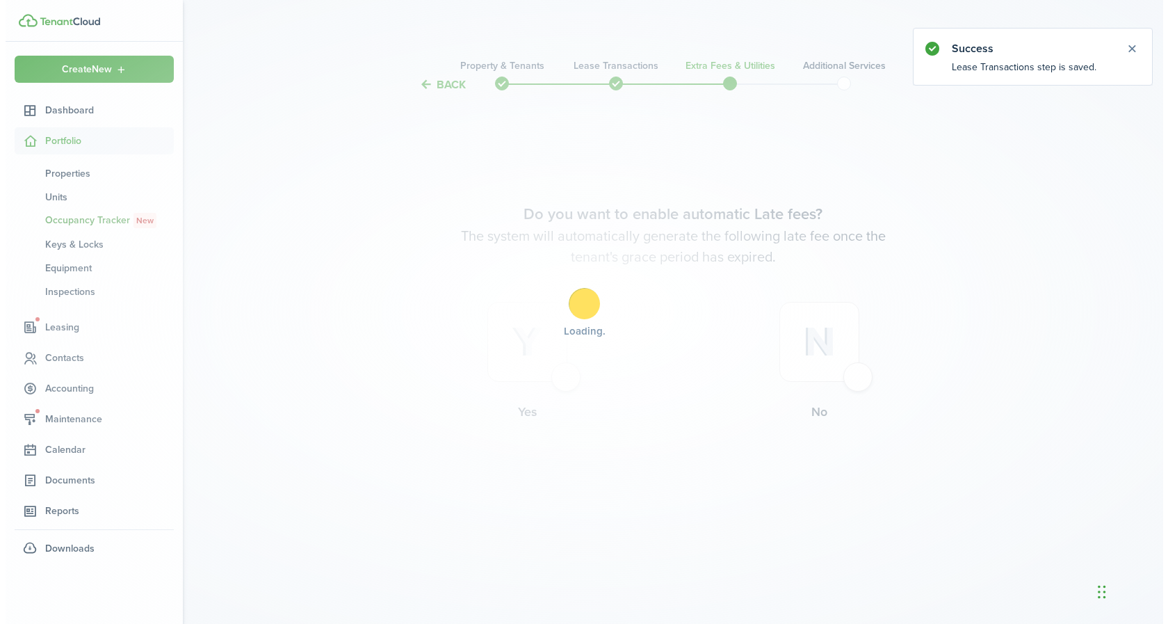
scroll to position [0, 0]
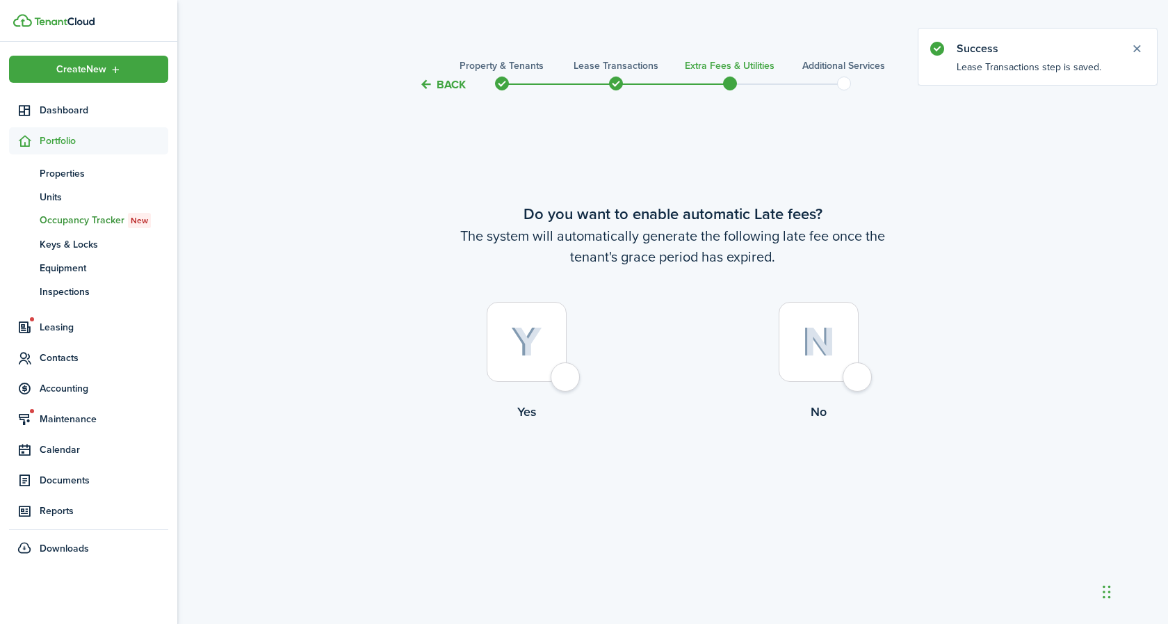
click at [524, 352] on img at bounding box center [526, 342] width 31 height 31
radio input "true"
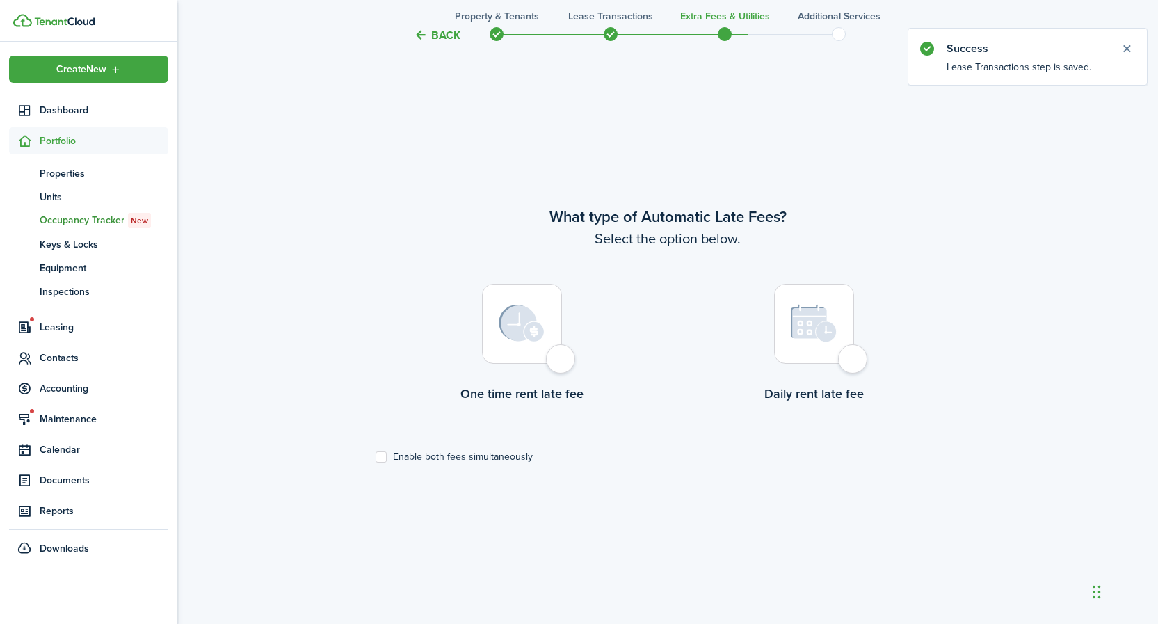
click at [524, 352] on div at bounding box center [522, 324] width 80 height 80
radio input "true"
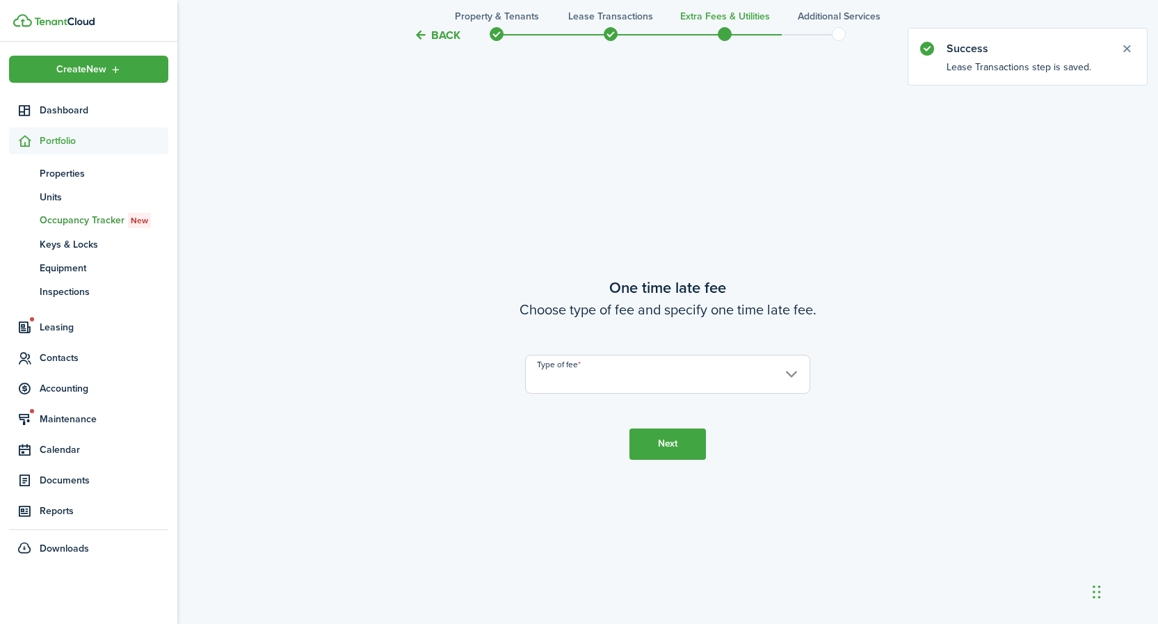
scroll to position [1154, 0]
click at [552, 365] on input "Type of fee" at bounding box center [667, 373] width 285 height 39
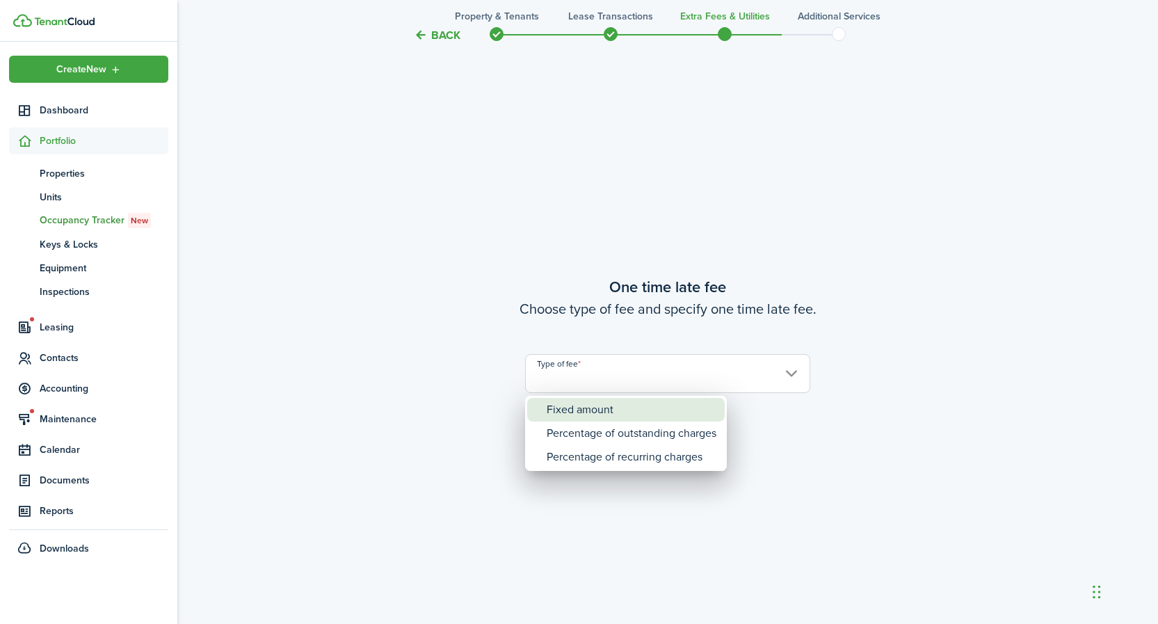
click at [586, 409] on div "Fixed amount" at bounding box center [632, 410] width 170 height 24
type input "Fixed amount"
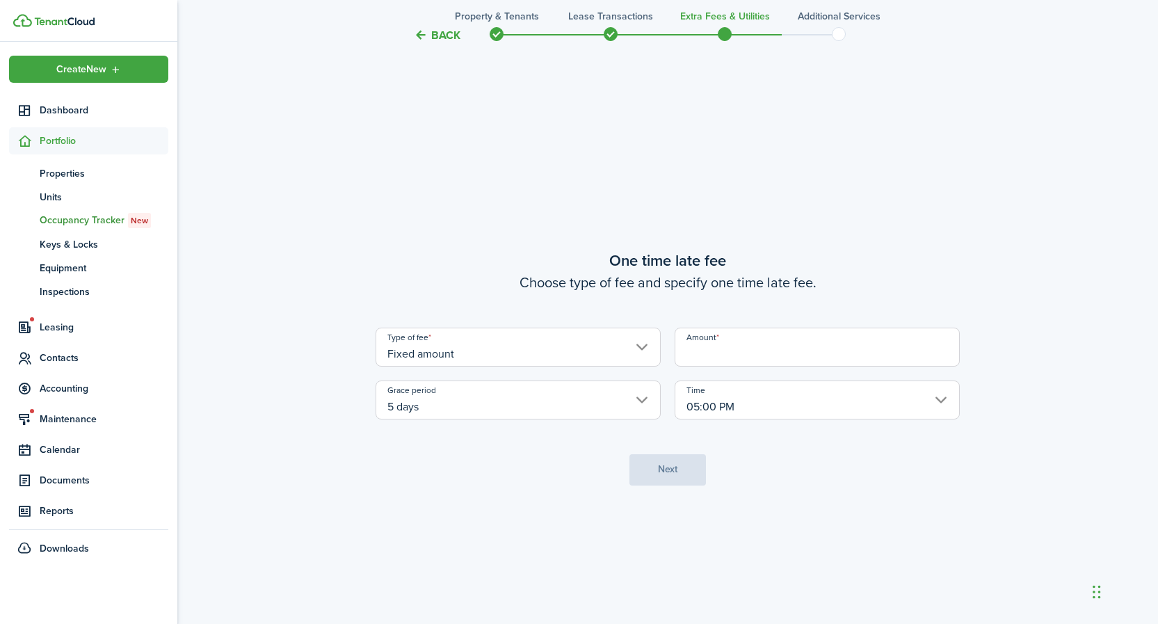
click at [703, 359] on input "Amount" at bounding box center [817, 347] width 285 height 39
type input "$75.00"
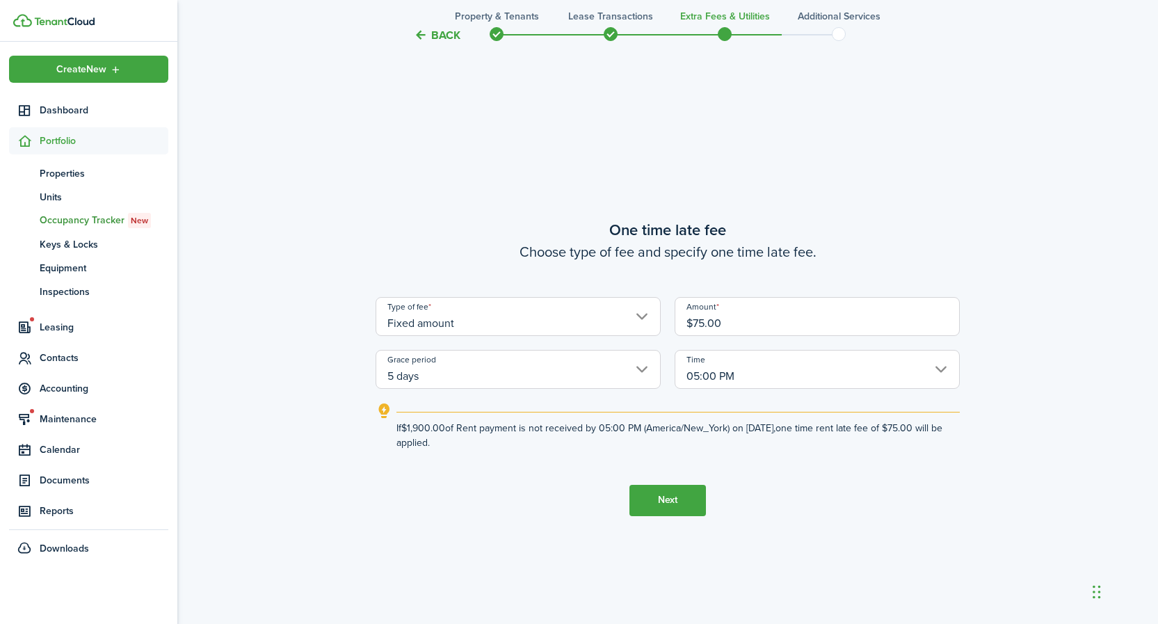
click at [494, 377] on input "5 days" at bounding box center [518, 369] width 285 height 39
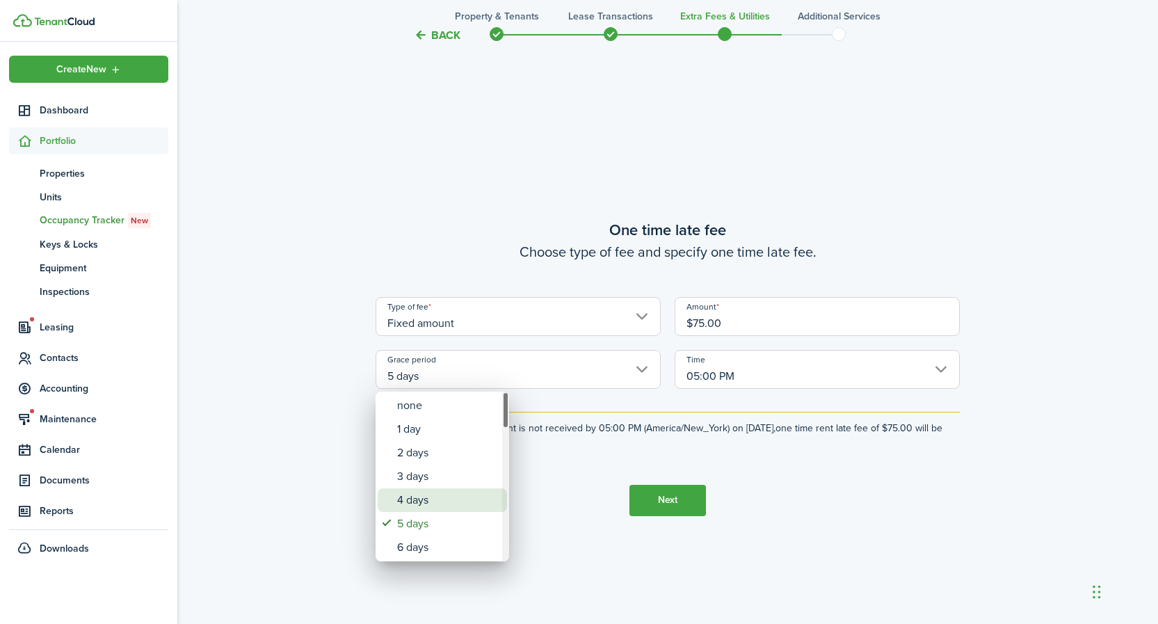
click at [424, 502] on div "4 days" at bounding box center [448, 500] width 102 height 24
type input "4 days"
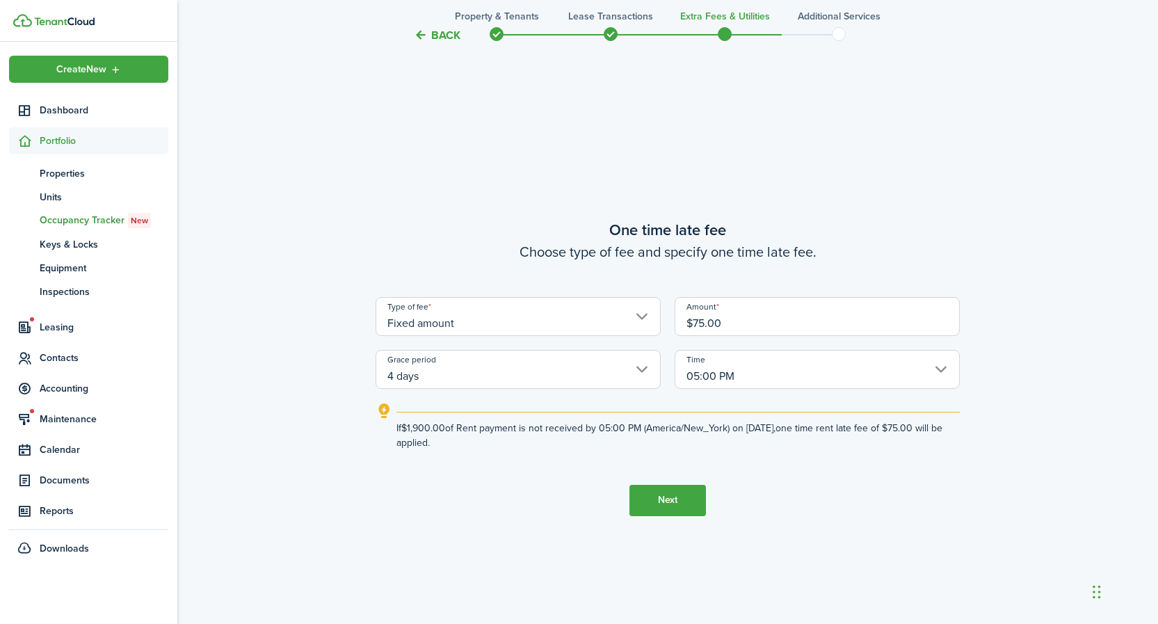
click at [683, 499] on button "Next" at bounding box center [667, 500] width 77 height 31
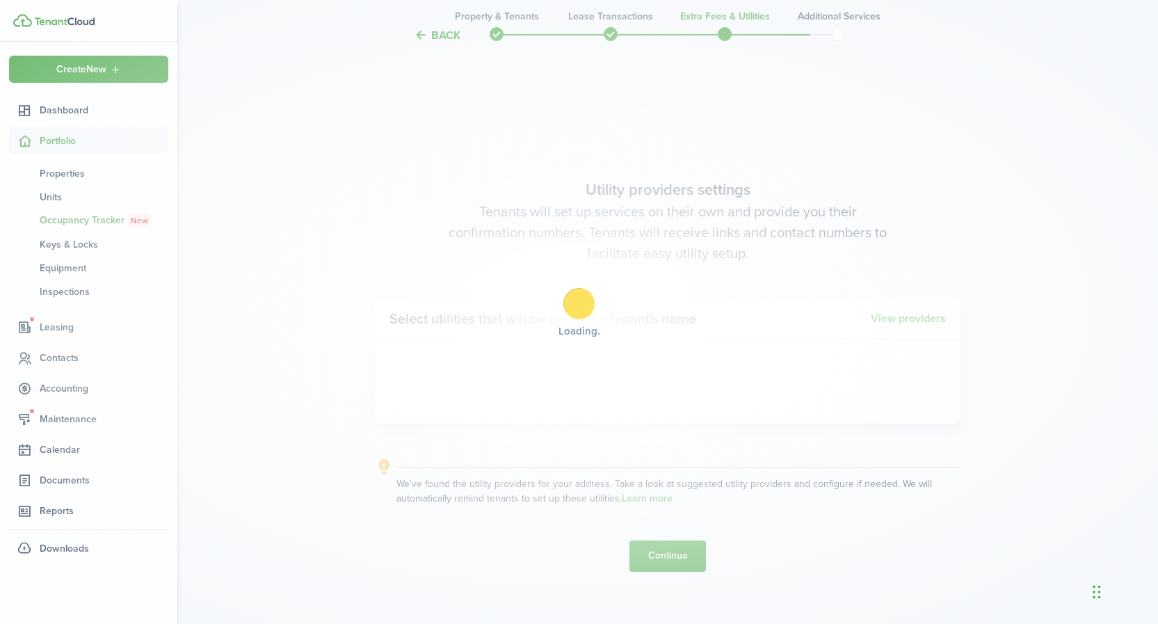
scroll to position [1778, 0]
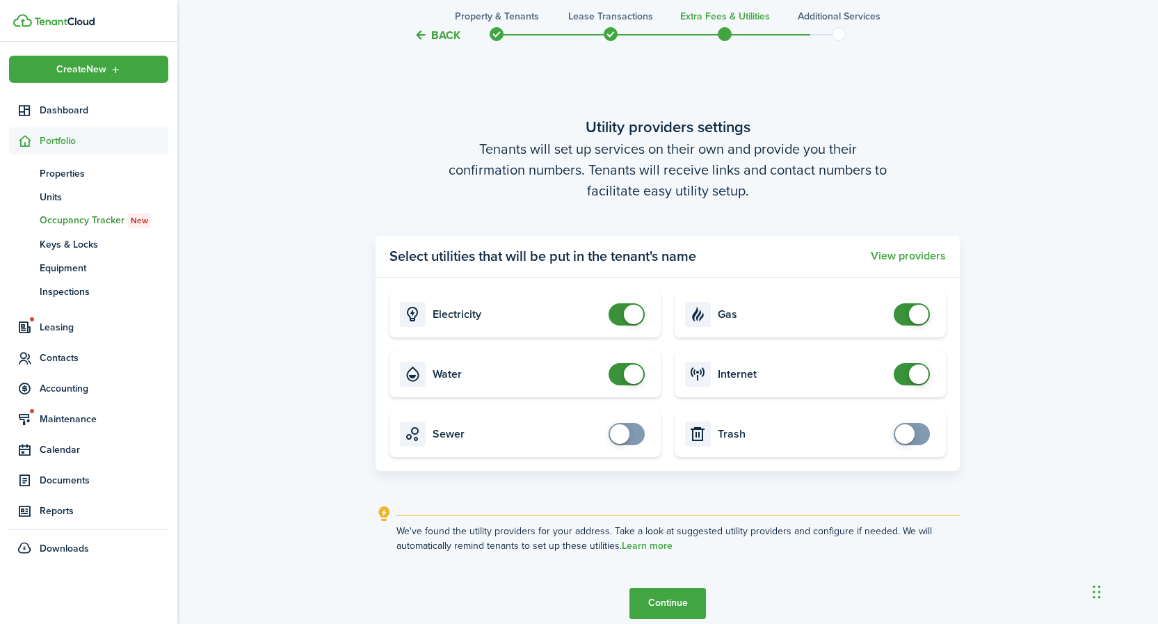
checkbox input "false"
click at [620, 315] on span at bounding box center [627, 314] width 14 height 22
checkbox input "false"
click at [620, 373] on span at bounding box center [627, 374] width 14 height 22
checkbox input "false"
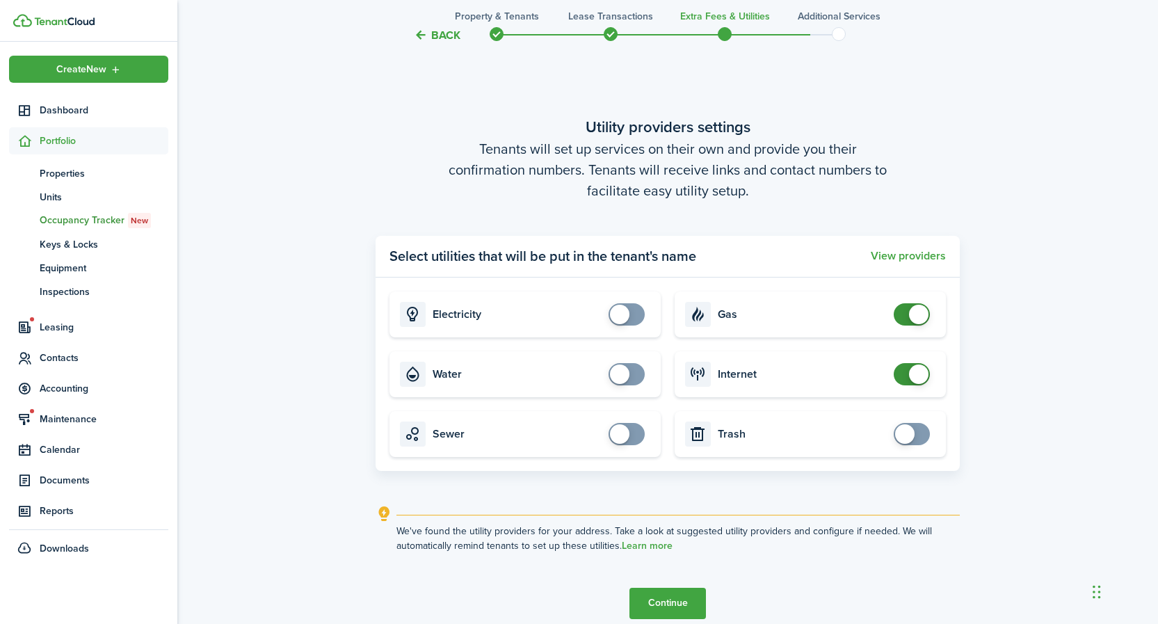
click at [906, 317] on span at bounding box center [912, 314] width 14 height 22
checkbox input "false"
click at [905, 374] on span at bounding box center [912, 374] width 14 height 22
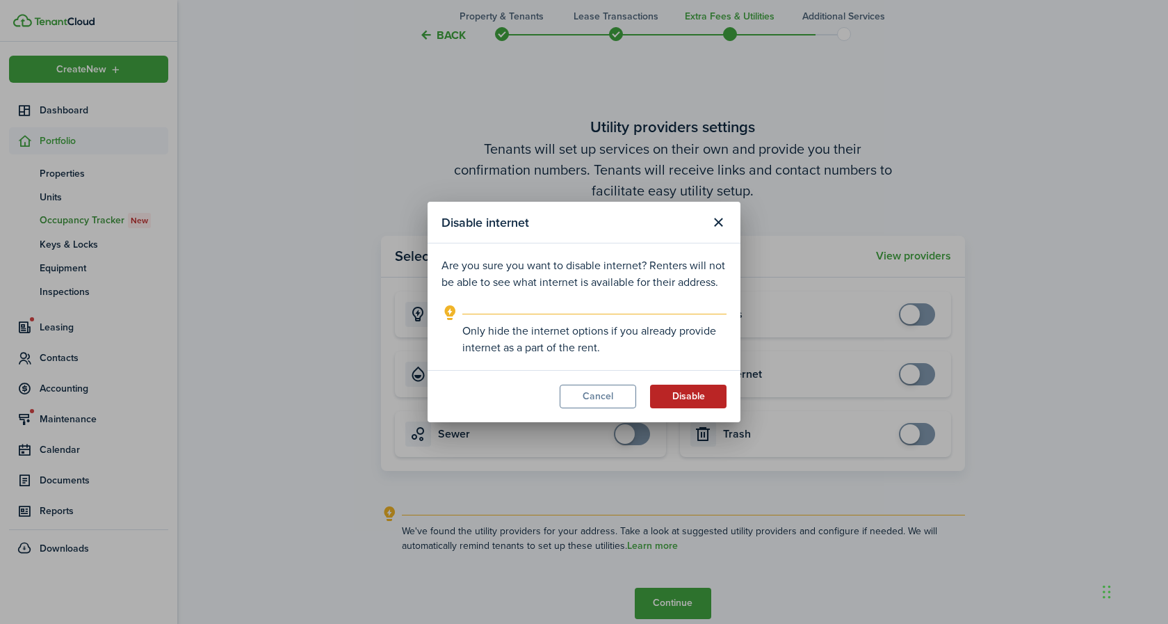
click at [715, 400] on button "Disable" at bounding box center [688, 397] width 77 height 24
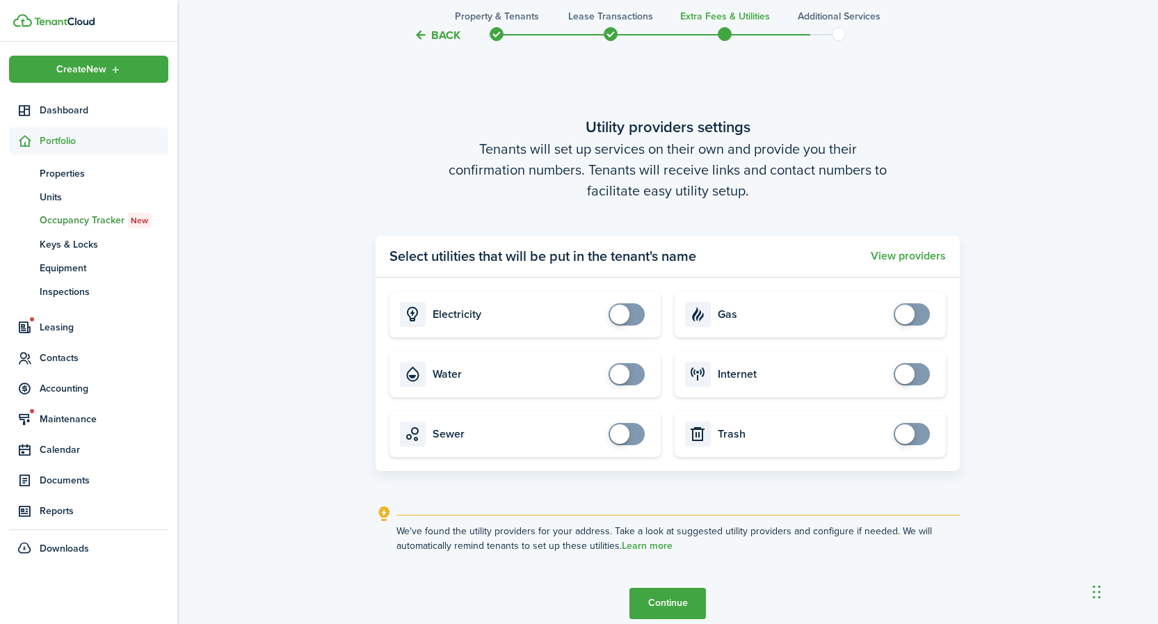
click at [669, 611] on button "Continue" at bounding box center [667, 603] width 77 height 31
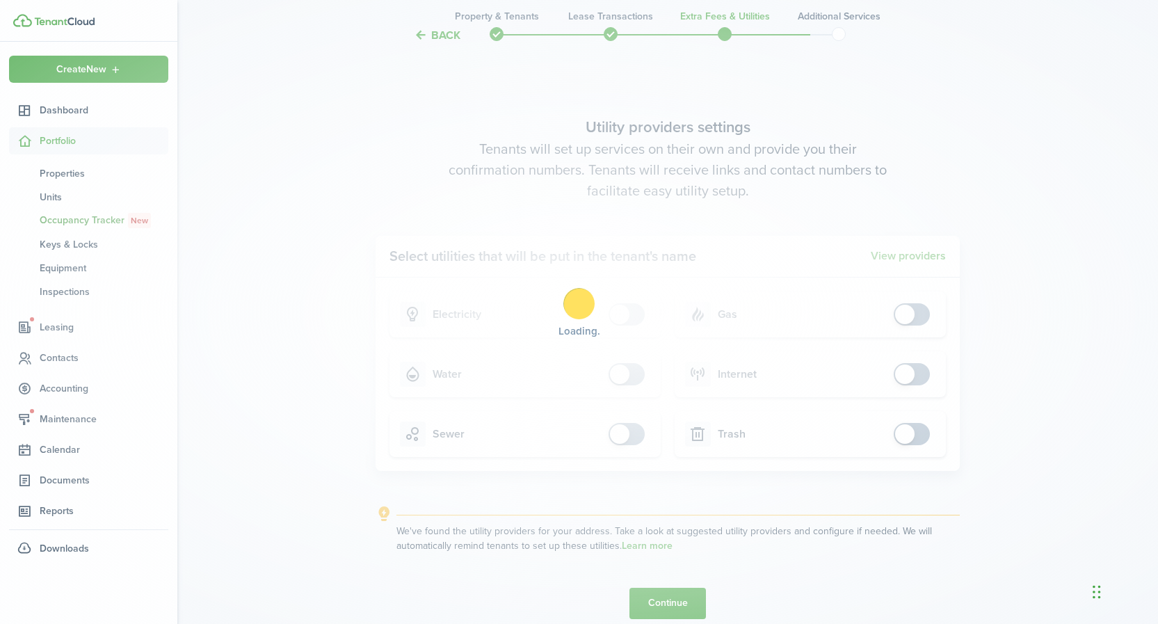
scroll to position [0, 0]
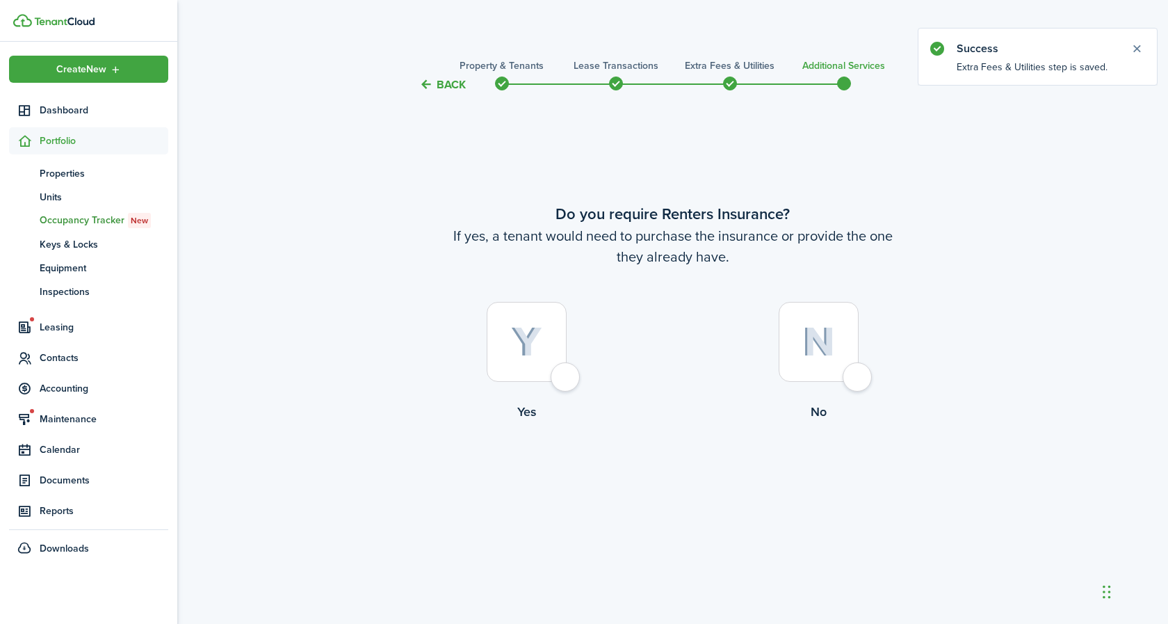
click at [821, 332] on img at bounding box center [819, 342] width 33 height 30
radio input "true"
click at [692, 478] on button "Complete move in" at bounding box center [673, 478] width 102 height 31
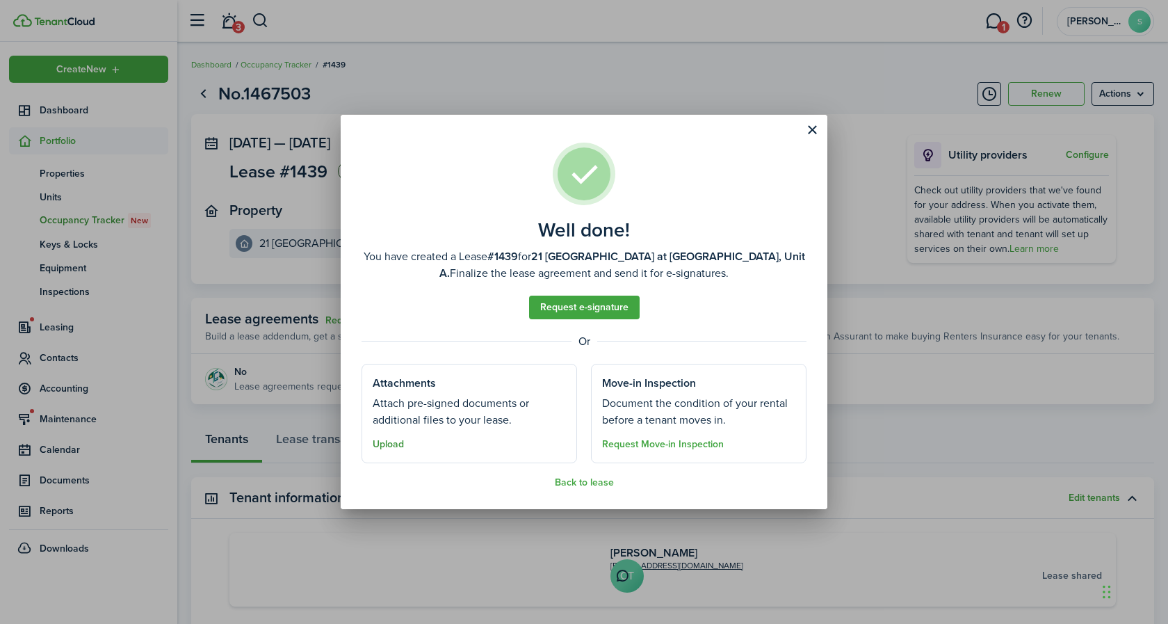
click at [403, 446] on button "Upload" at bounding box center [388, 444] width 31 height 11
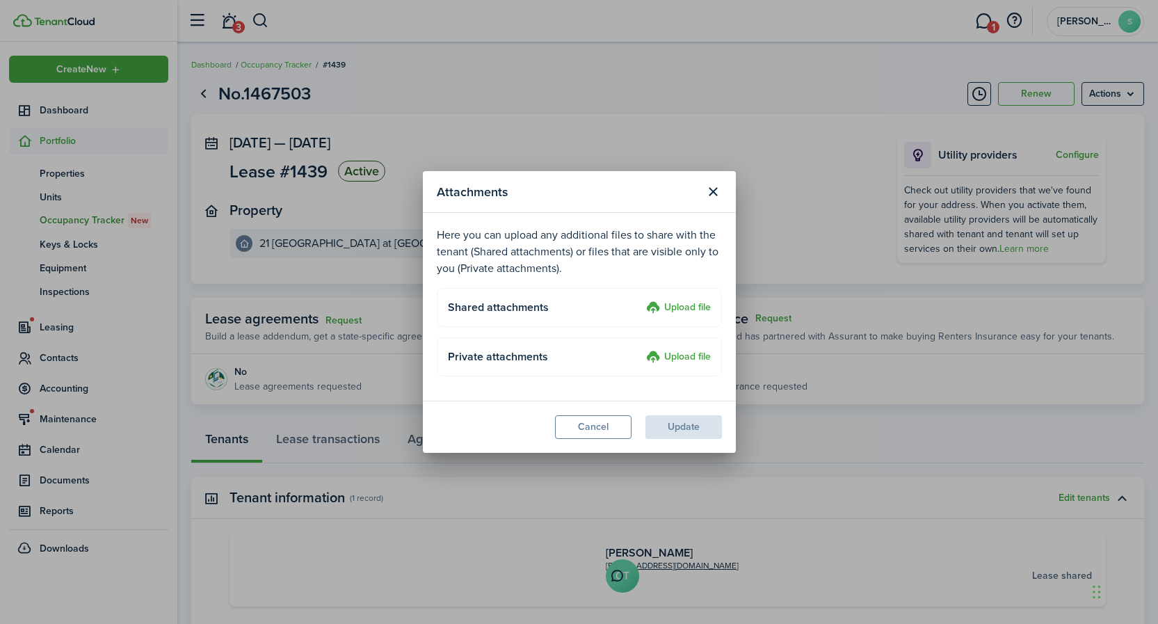
click at [705, 307] on label "Upload file" at bounding box center [678, 308] width 65 height 17
click at [641, 300] on input "Upload file" at bounding box center [641, 300] width 0 height 0
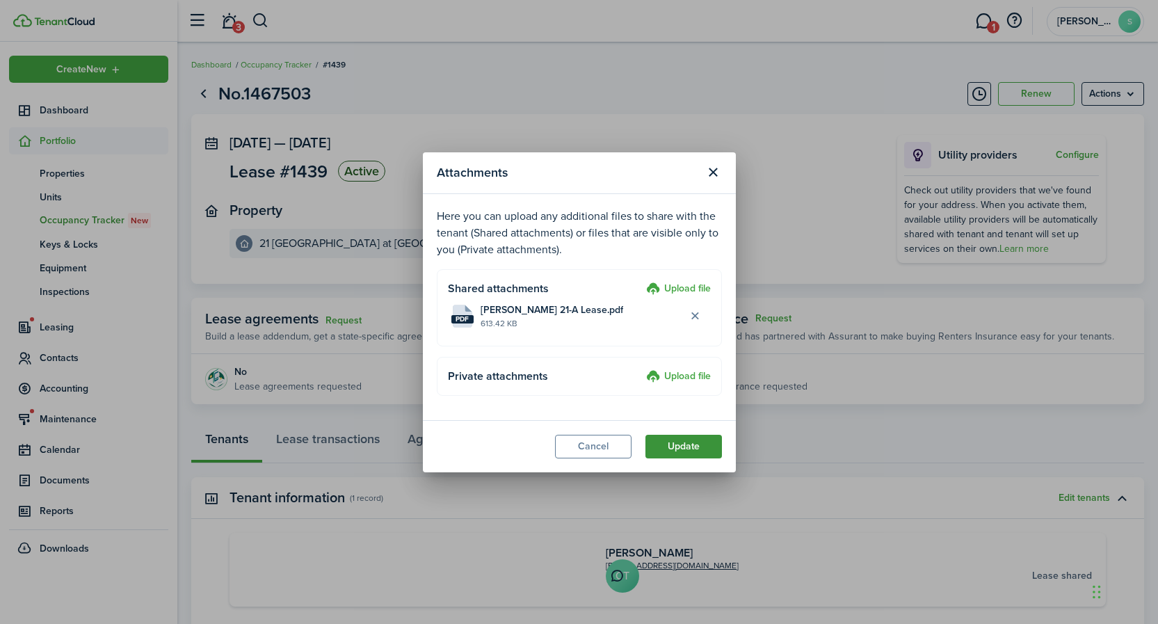
click at [690, 444] on button "Update" at bounding box center [683, 447] width 77 height 24
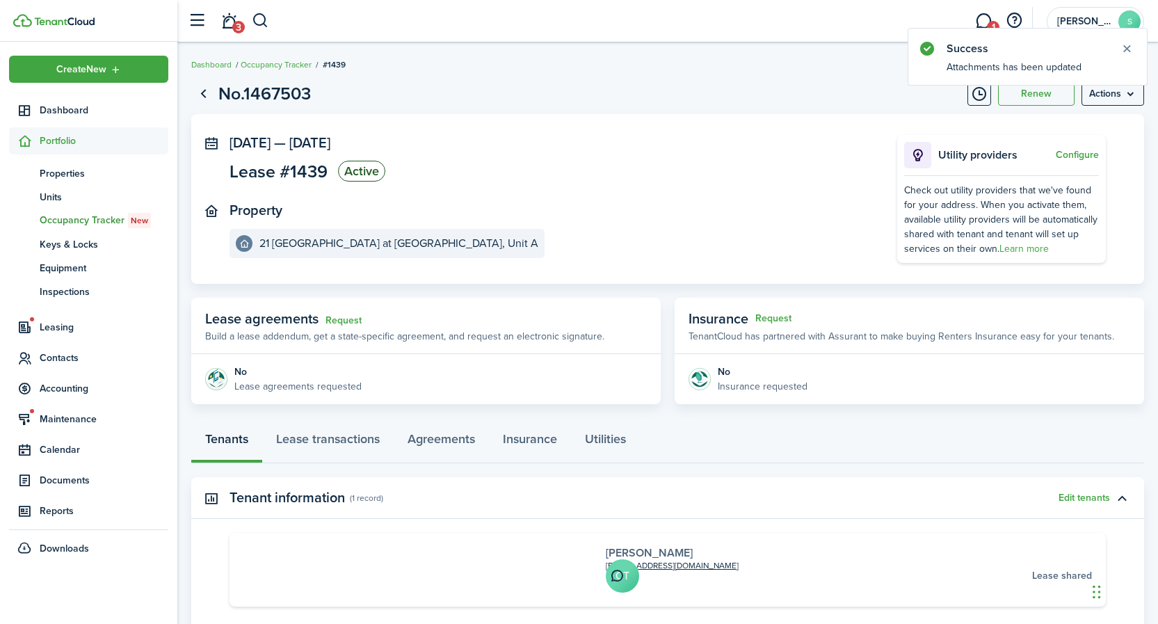
click at [606, 558] on link "[PERSON_NAME]" at bounding box center [649, 553] width 87 height 16
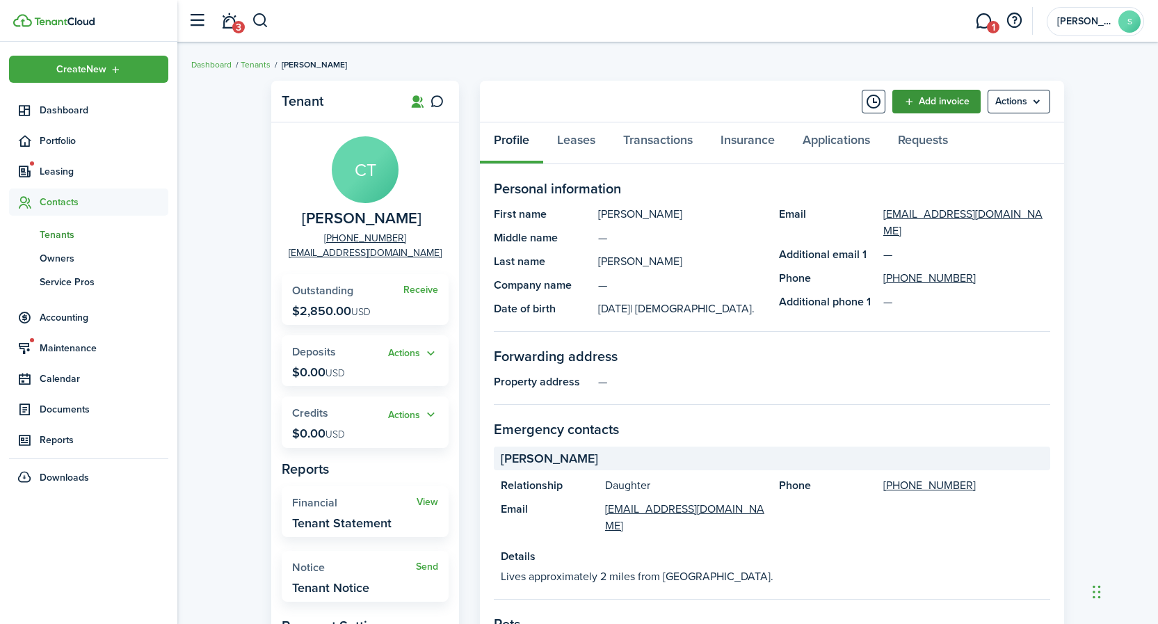
click at [941, 104] on link "Add invoice" at bounding box center [936, 102] width 88 height 24
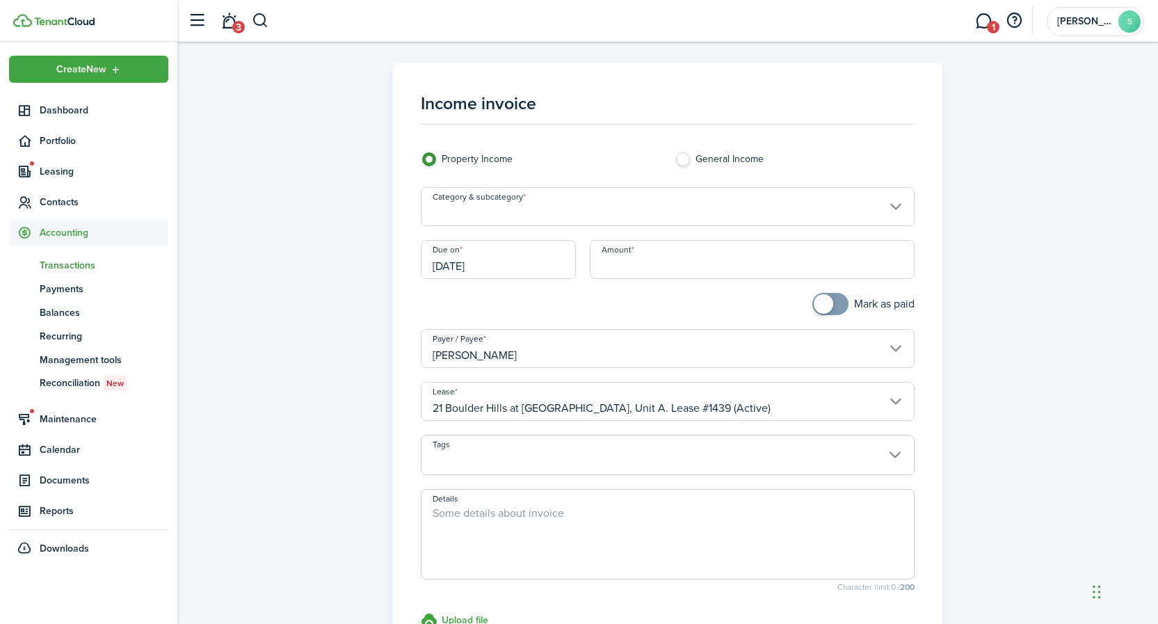
click at [547, 209] on input "Category & subcategory" at bounding box center [668, 206] width 494 height 39
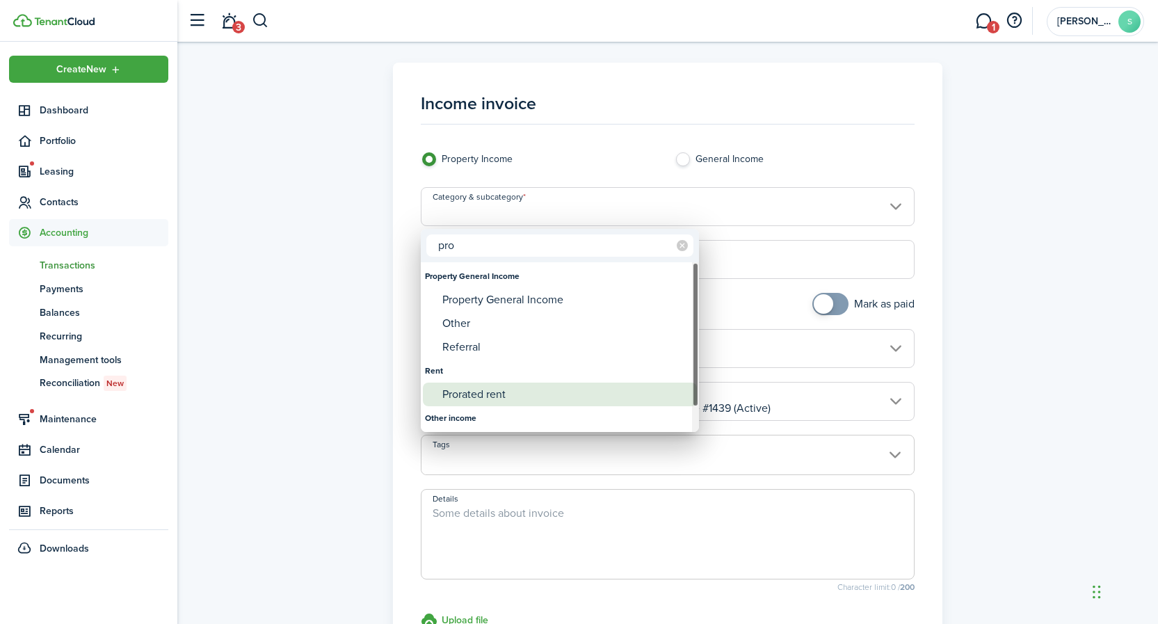
type input "pro"
click at [484, 393] on div "Prorated rent" at bounding box center [565, 395] width 246 height 24
type input "Rent / Prorated rent"
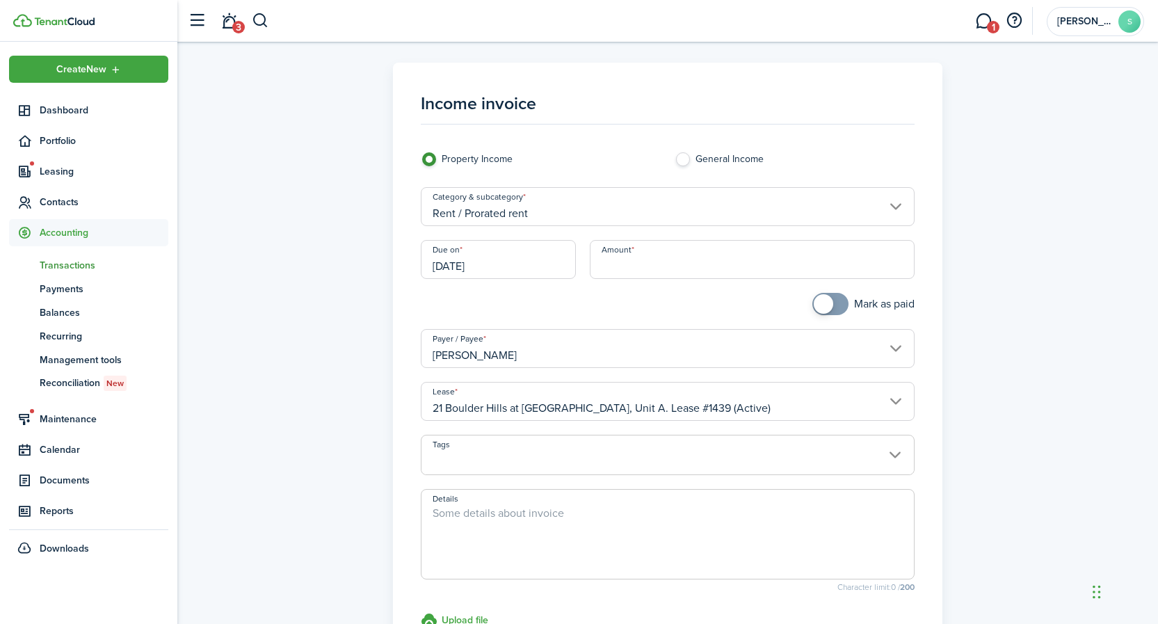
click at [506, 271] on input "[DATE]" at bounding box center [499, 259] width 156 height 39
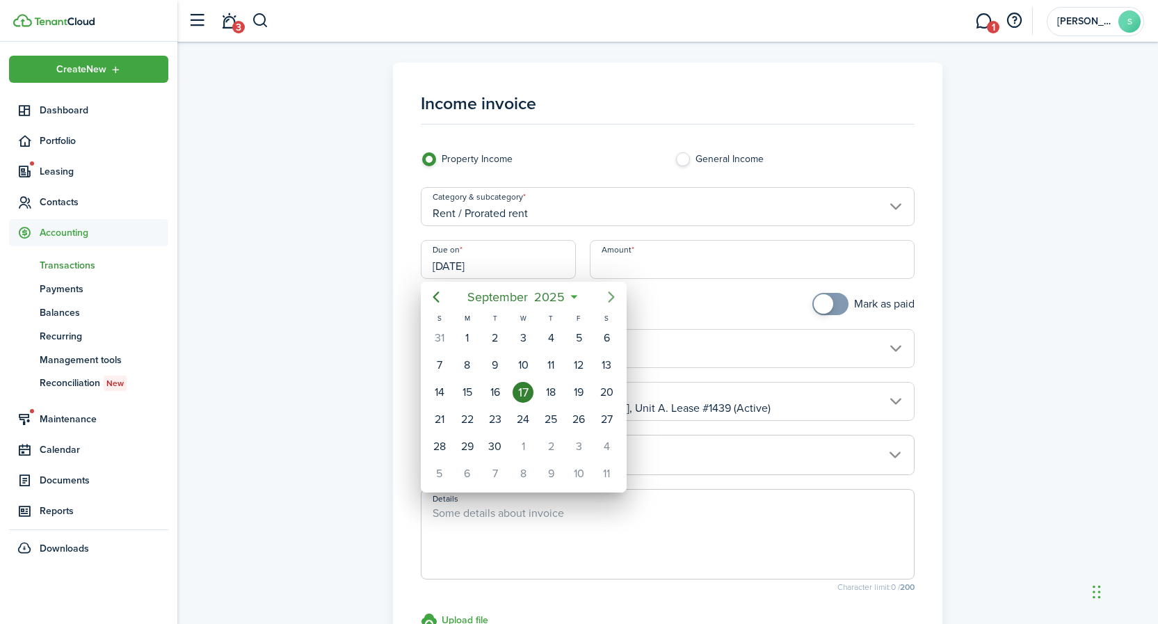
click at [613, 296] on icon "Next page" at bounding box center [611, 297] width 17 height 17
click at [609, 394] on div "15" at bounding box center [606, 392] width 21 height 21
type input "[DATE]"
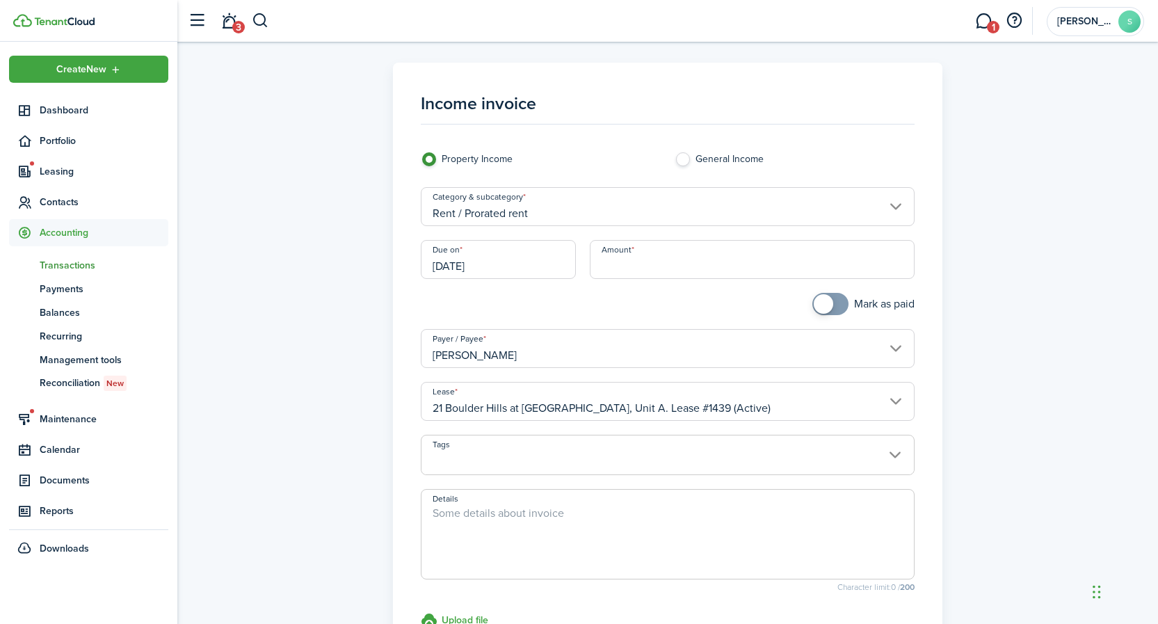
click at [688, 257] on input "Amount" at bounding box center [752, 259] width 325 height 39
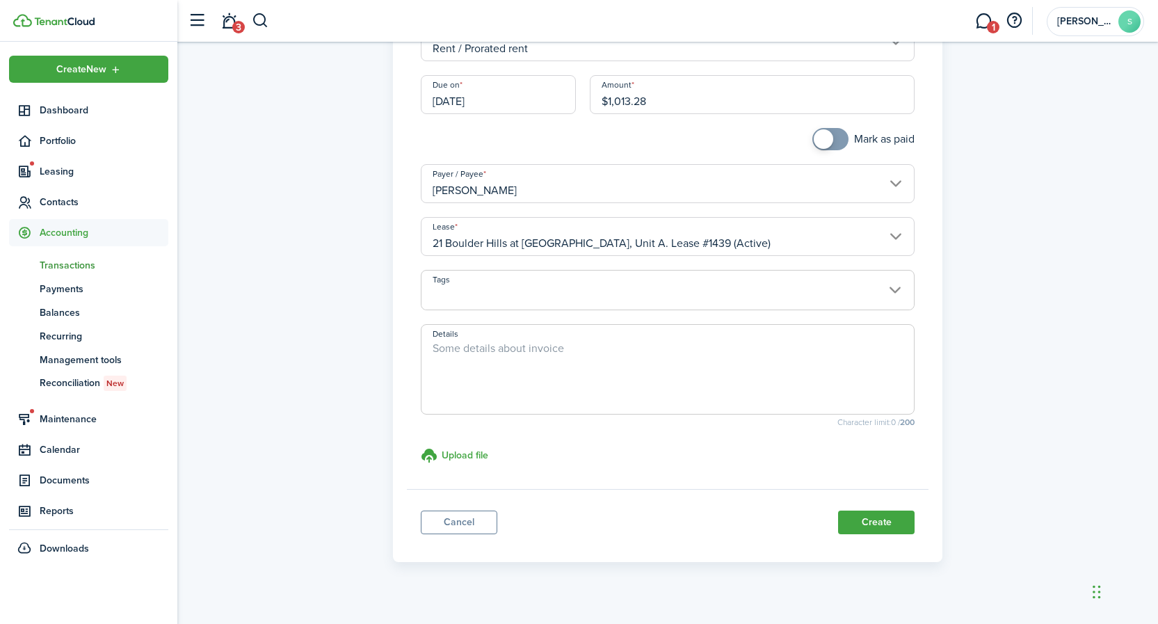
scroll to position [167, 0]
type input "$1,013.28"
click at [488, 346] on textarea "Details" at bounding box center [667, 371] width 493 height 67
type textarea "[DATE]-[DATE]"
click at [855, 529] on button "Create" at bounding box center [876, 520] width 77 height 24
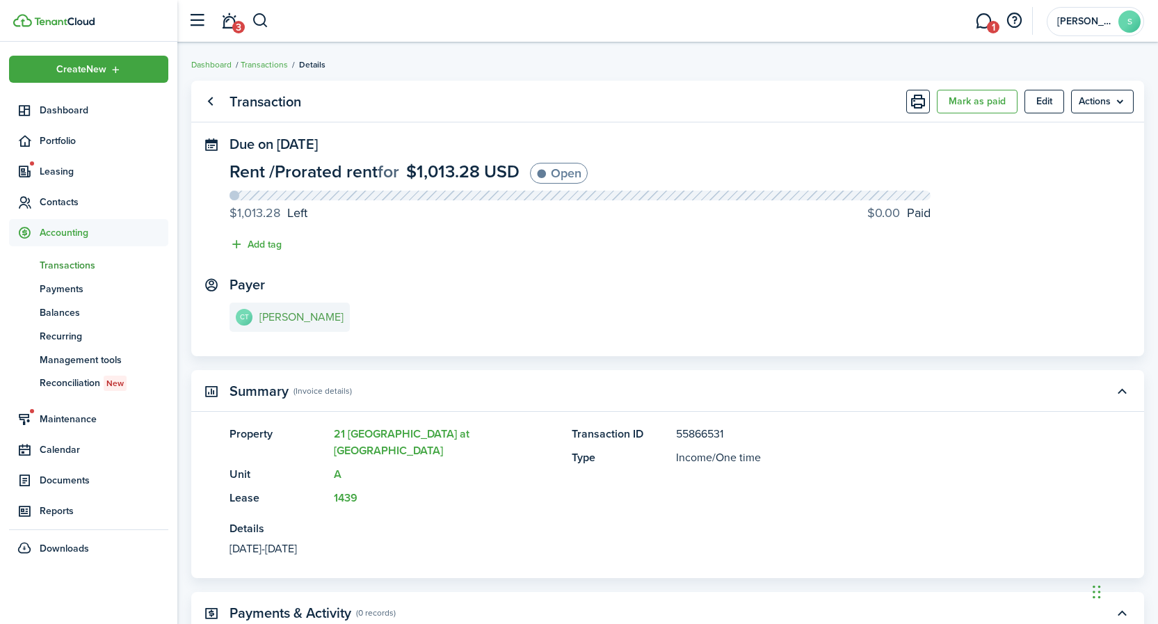
click at [262, 320] on e-details-info-title "[PERSON_NAME]" at bounding box center [301, 317] width 84 height 13
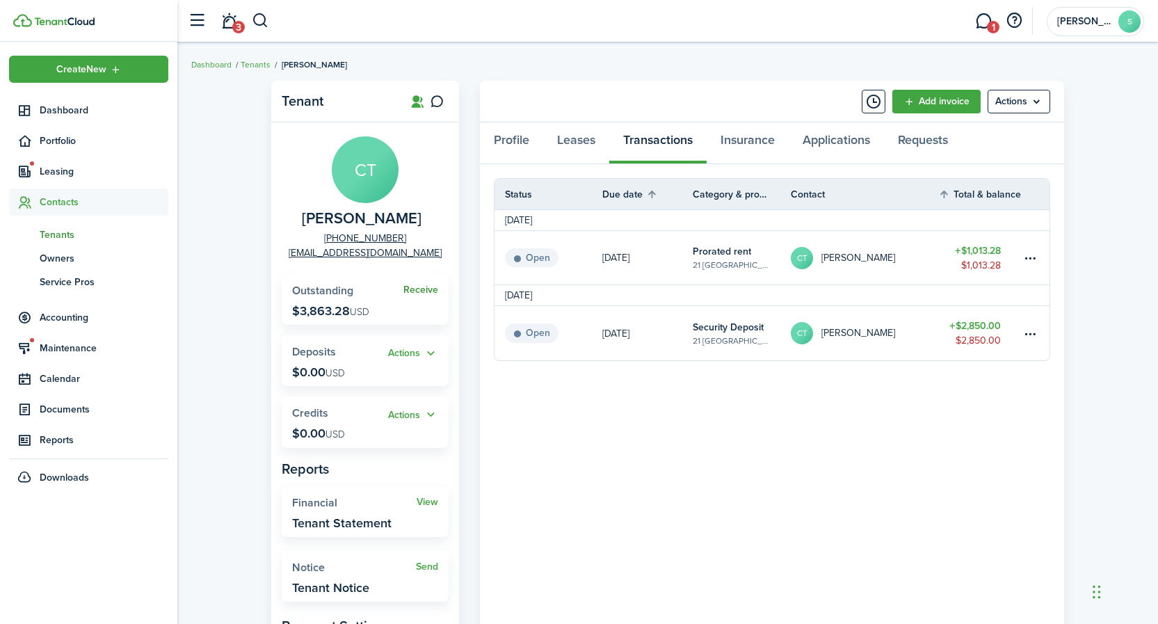
click at [422, 288] on link "Receive" at bounding box center [420, 289] width 35 height 11
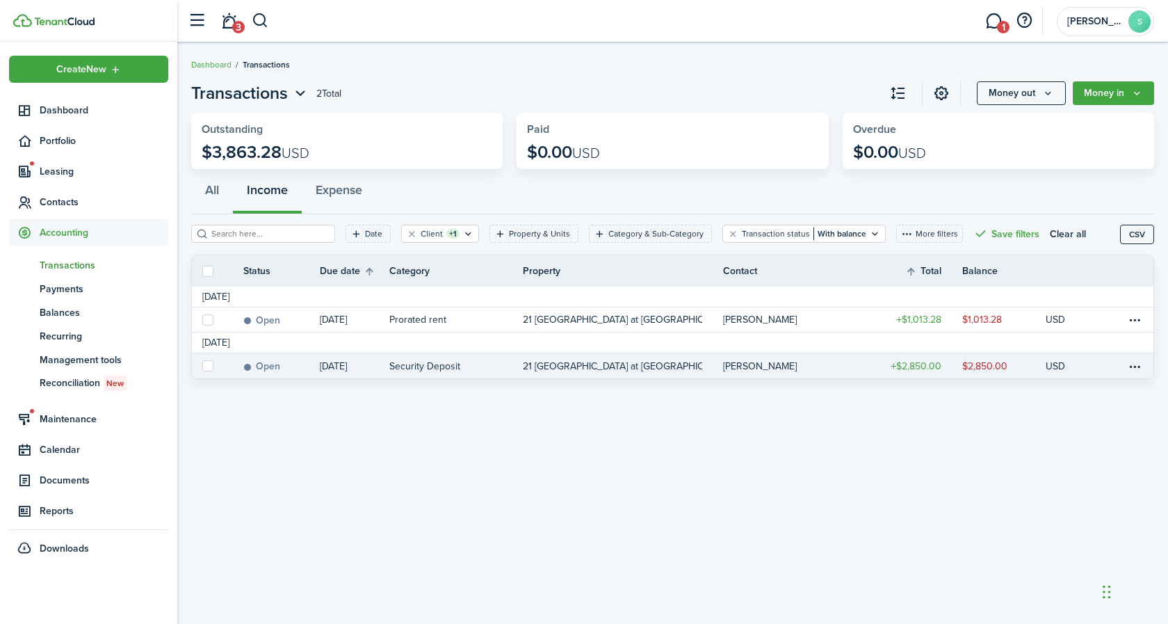
click at [992, 367] on table-amount-description "$2,850.00" at bounding box center [985, 366] width 45 height 15
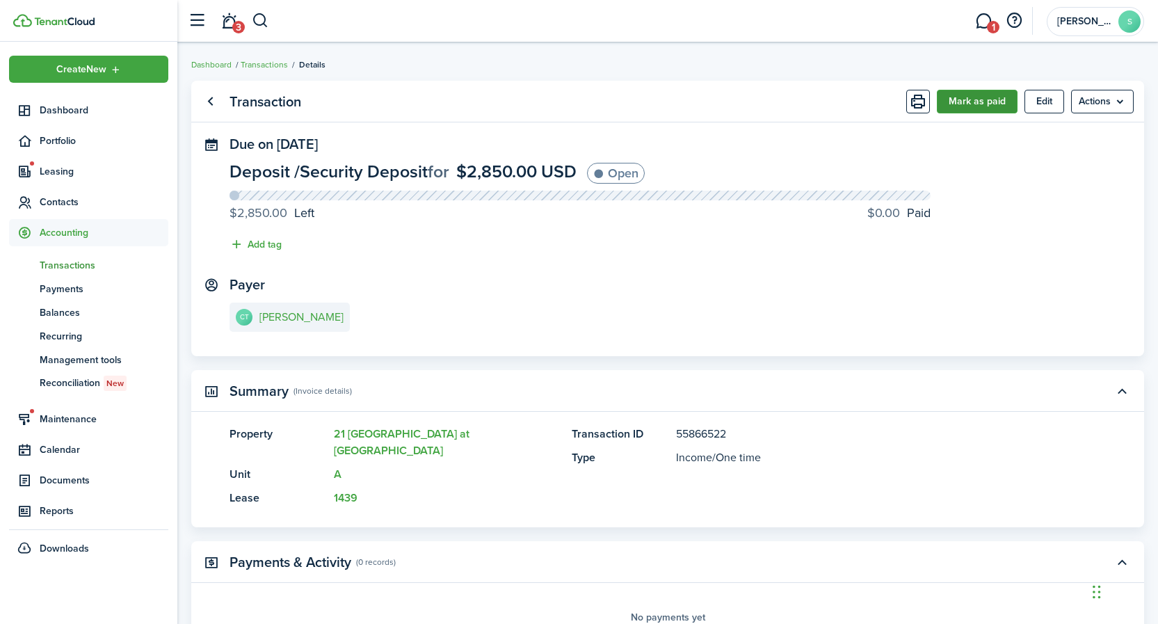
click at [966, 107] on button "Mark as paid" at bounding box center [977, 102] width 81 height 24
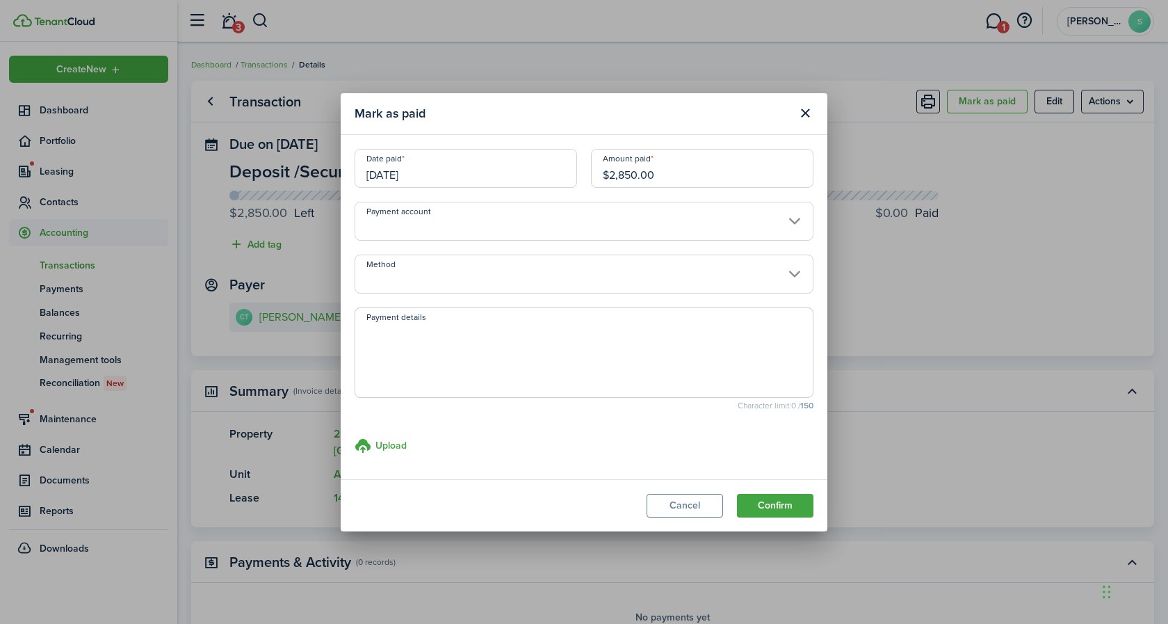
click at [446, 276] on input "Method" at bounding box center [584, 274] width 459 height 39
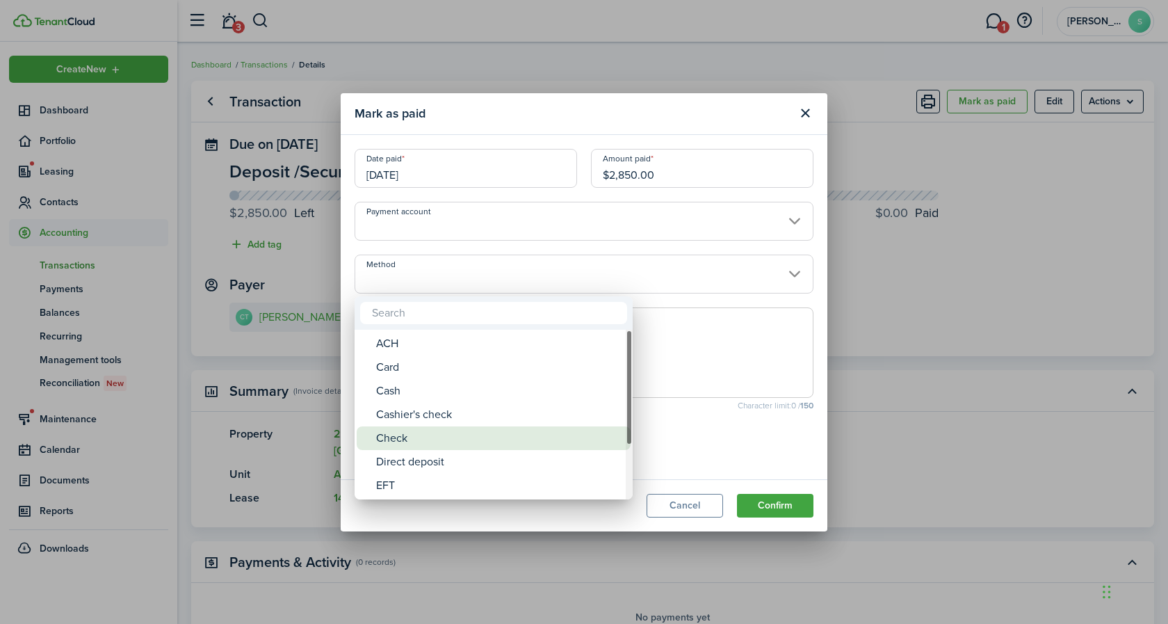
click at [401, 438] on div "Check" at bounding box center [499, 438] width 246 height 24
type input "Check"
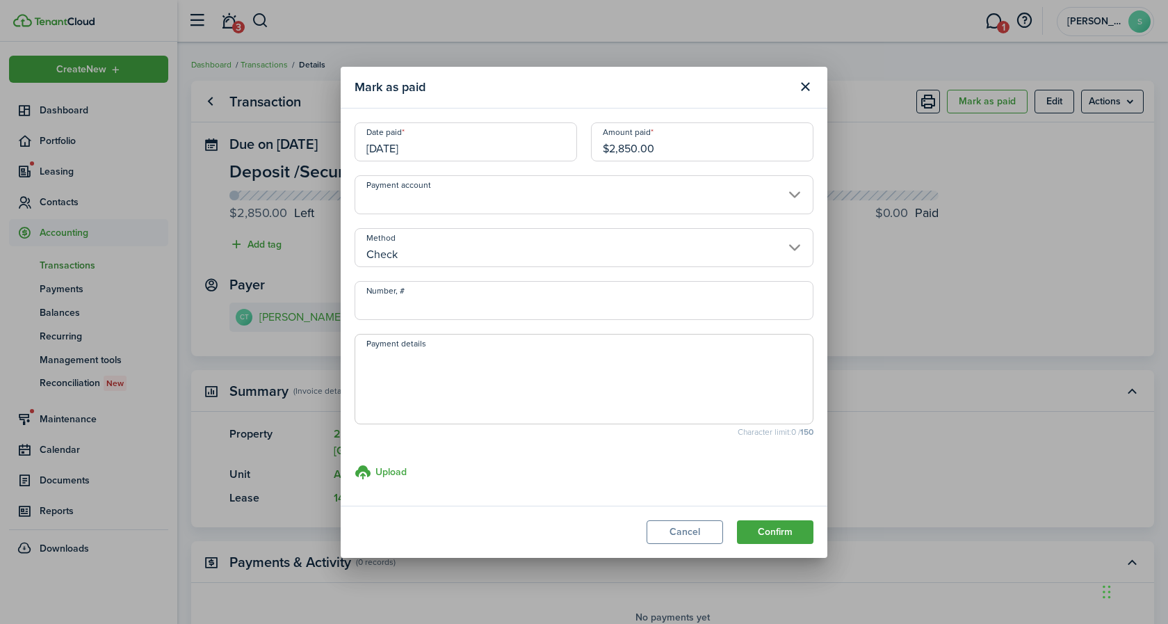
click at [419, 303] on input "Number, #" at bounding box center [584, 300] width 459 height 39
type input "4939"
click at [761, 533] on button "Confirm" at bounding box center [775, 532] width 77 height 24
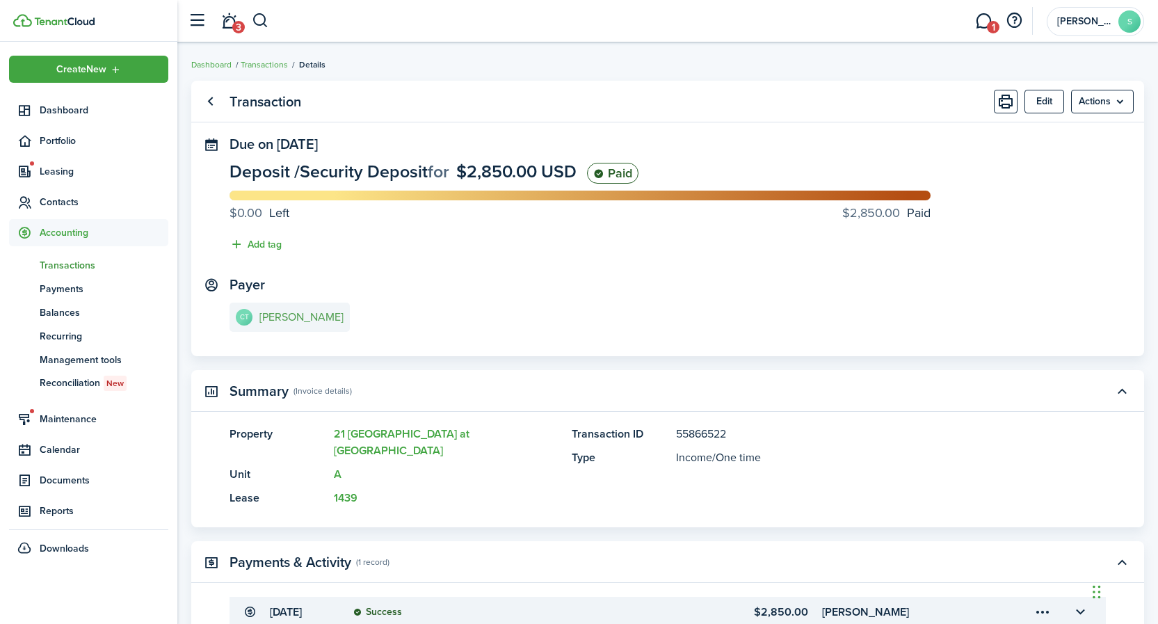
click at [295, 319] on e-details-info-title "[PERSON_NAME]" at bounding box center [301, 317] width 84 height 13
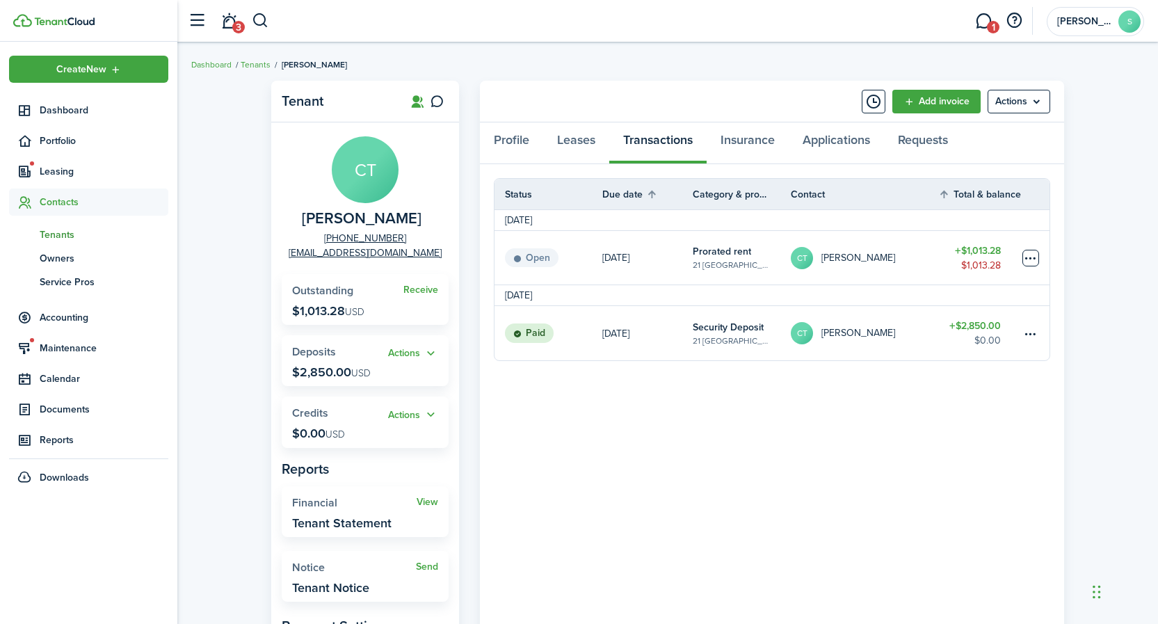
click at [1029, 257] on table-menu-btn-icon at bounding box center [1030, 258] width 17 height 17
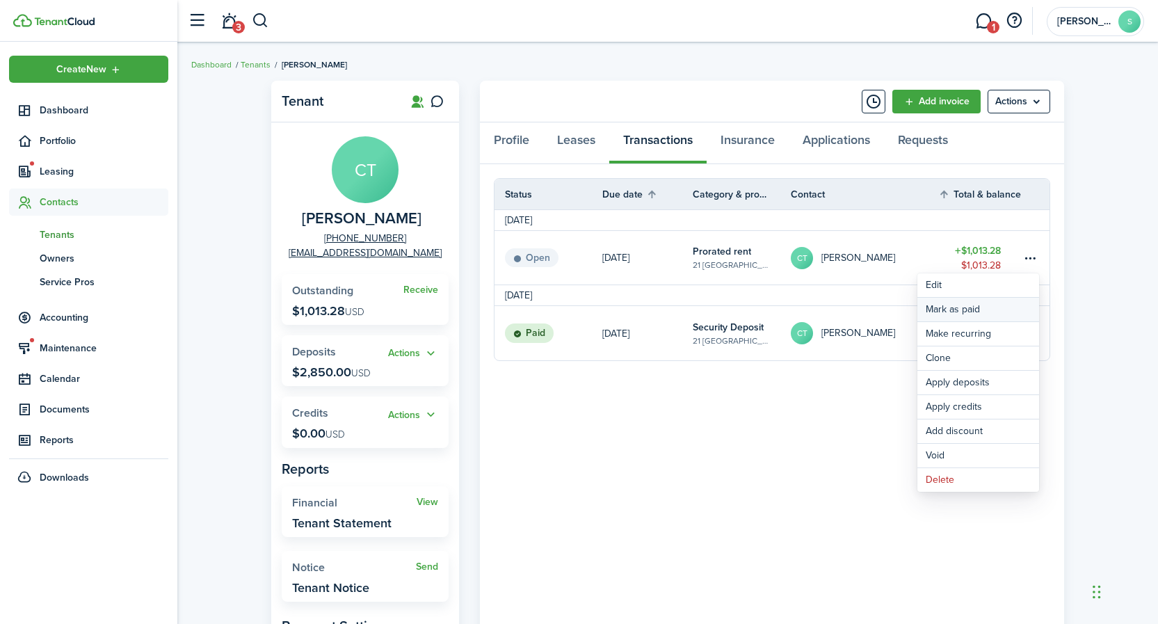
click at [945, 311] on link "Mark as paid" at bounding box center [978, 310] width 122 height 24
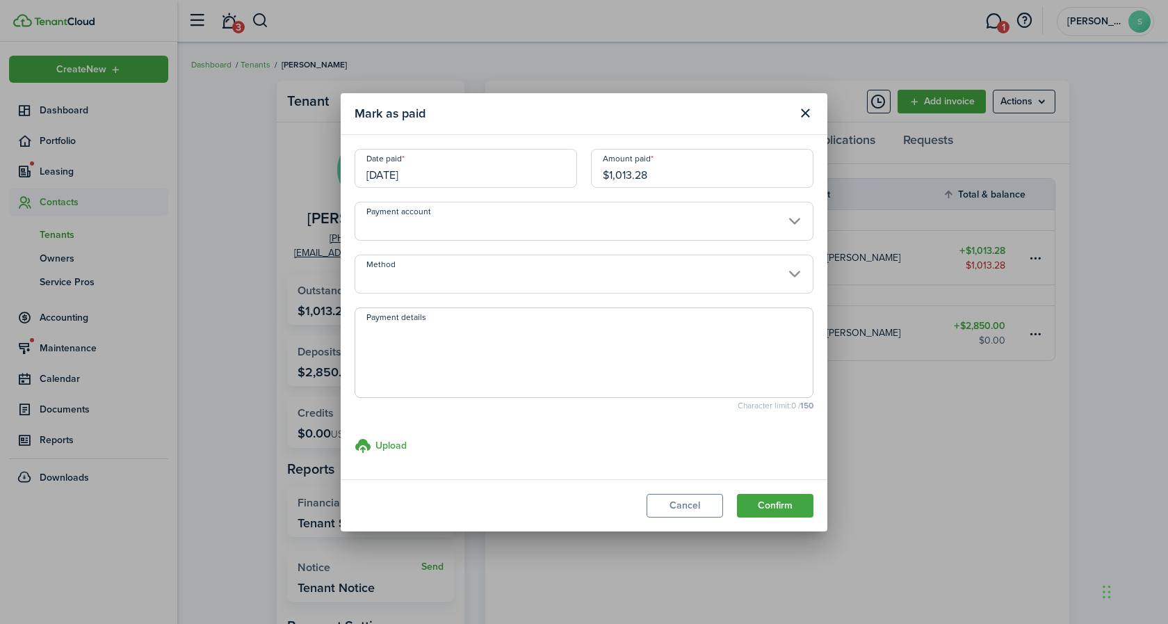
click at [438, 267] on input "Method" at bounding box center [584, 274] width 459 height 39
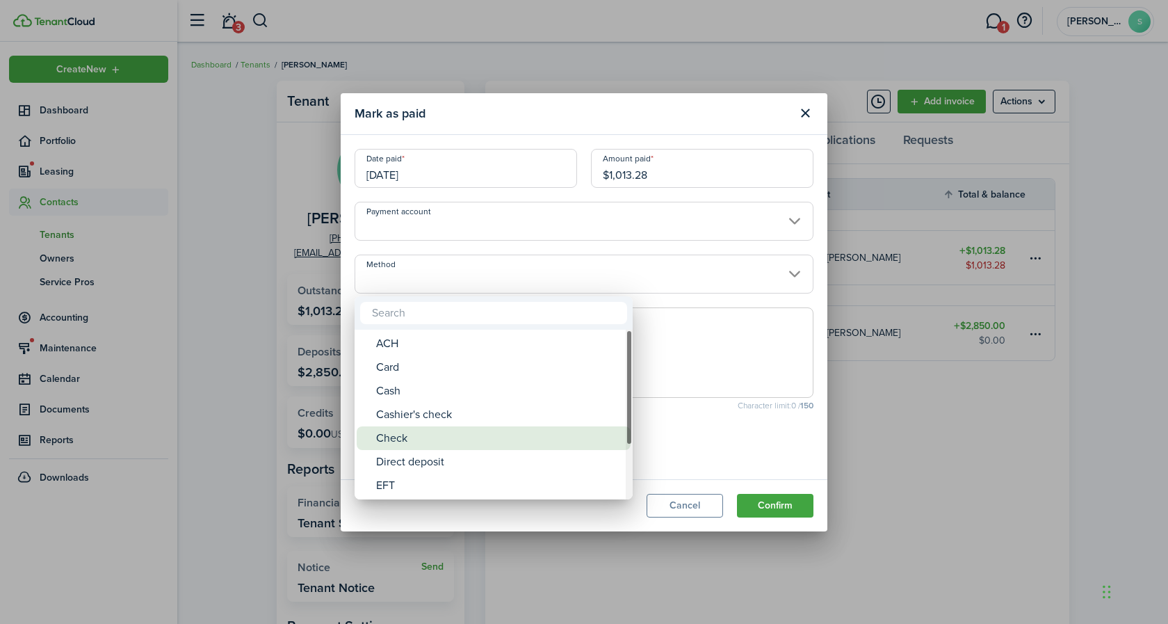
click at [402, 440] on div "Check" at bounding box center [499, 438] width 246 height 24
type input "Check"
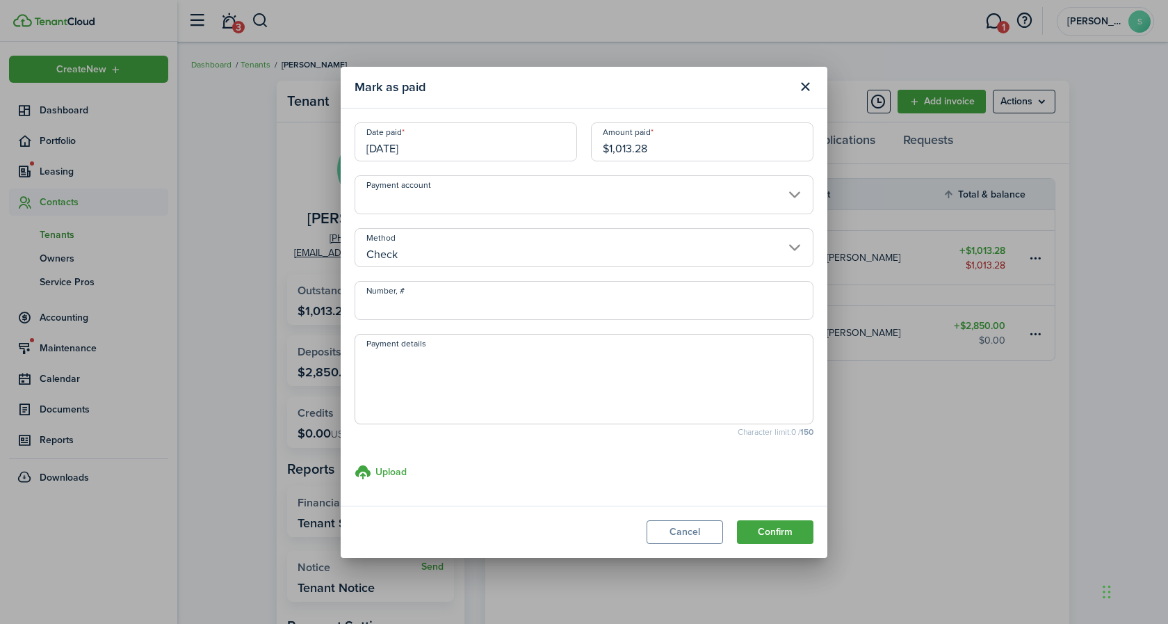
click at [419, 302] on input "Number, #" at bounding box center [584, 300] width 459 height 39
type input "4940"
click at [767, 536] on button "Confirm" at bounding box center [775, 532] width 77 height 24
